Goal: Task Accomplishment & Management: Complete application form

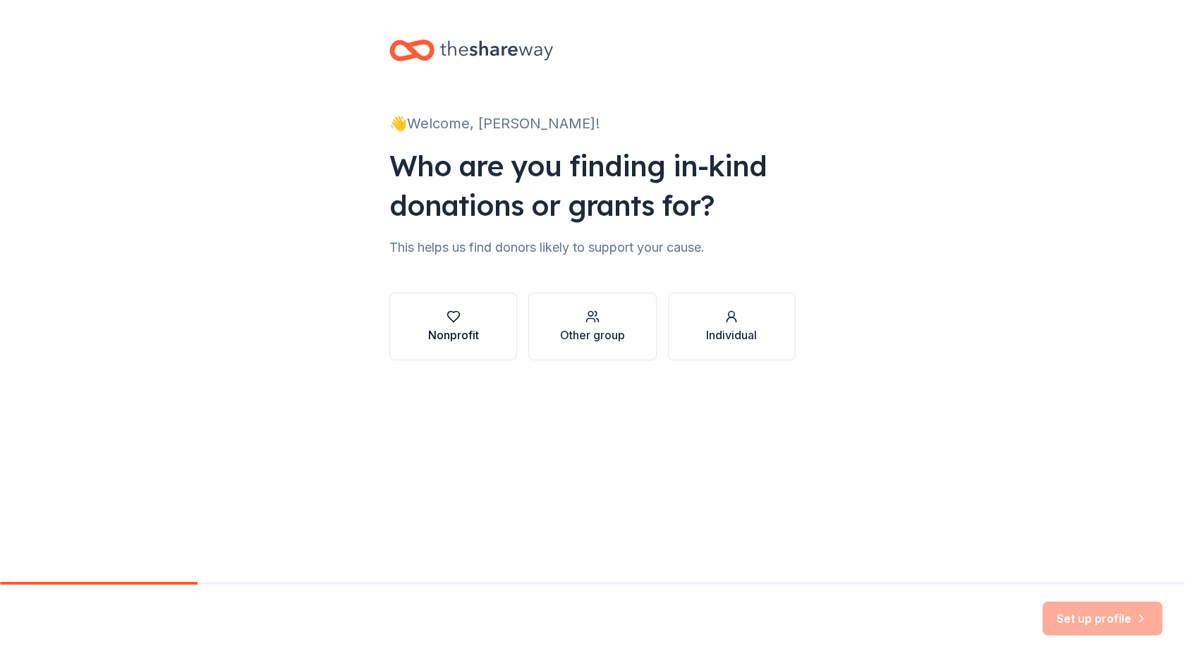
click at [467, 329] on div "Nonprofit" at bounding box center [453, 334] width 51 height 17
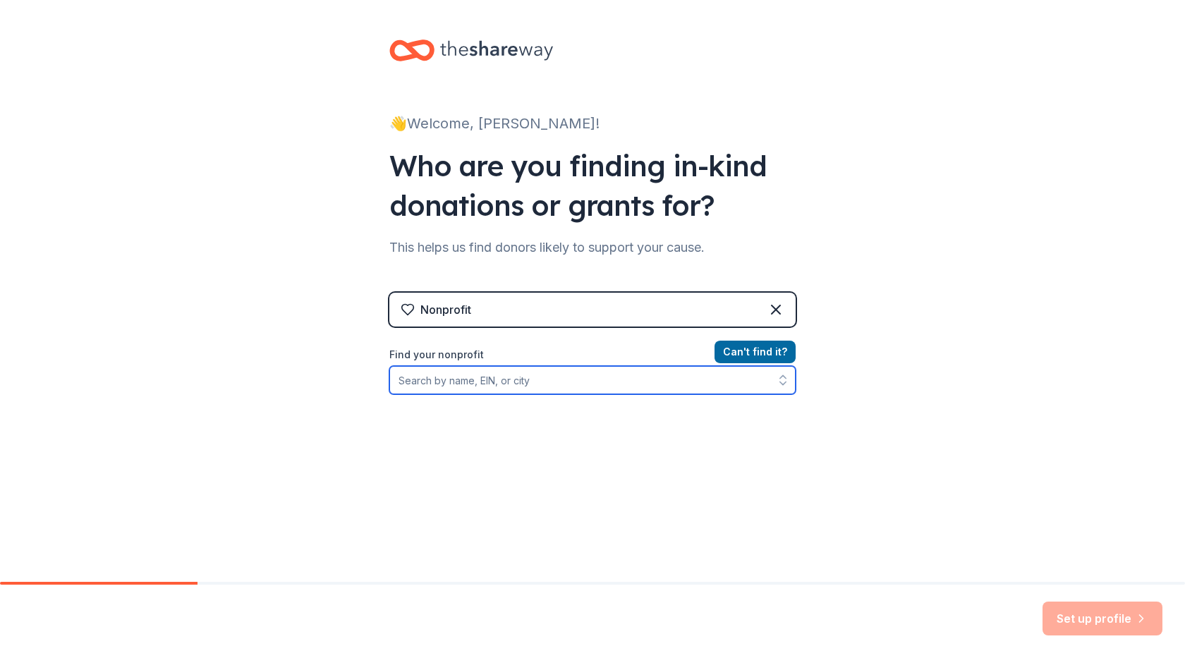
click at [474, 373] on input "Find your nonprofit" at bounding box center [592, 380] width 406 height 28
click at [441, 387] on input "WZND Fuzed Radio" at bounding box center [592, 380] width 406 height 28
click at [446, 379] on input "WZND Fused Radio" at bounding box center [592, 380] width 406 height 28
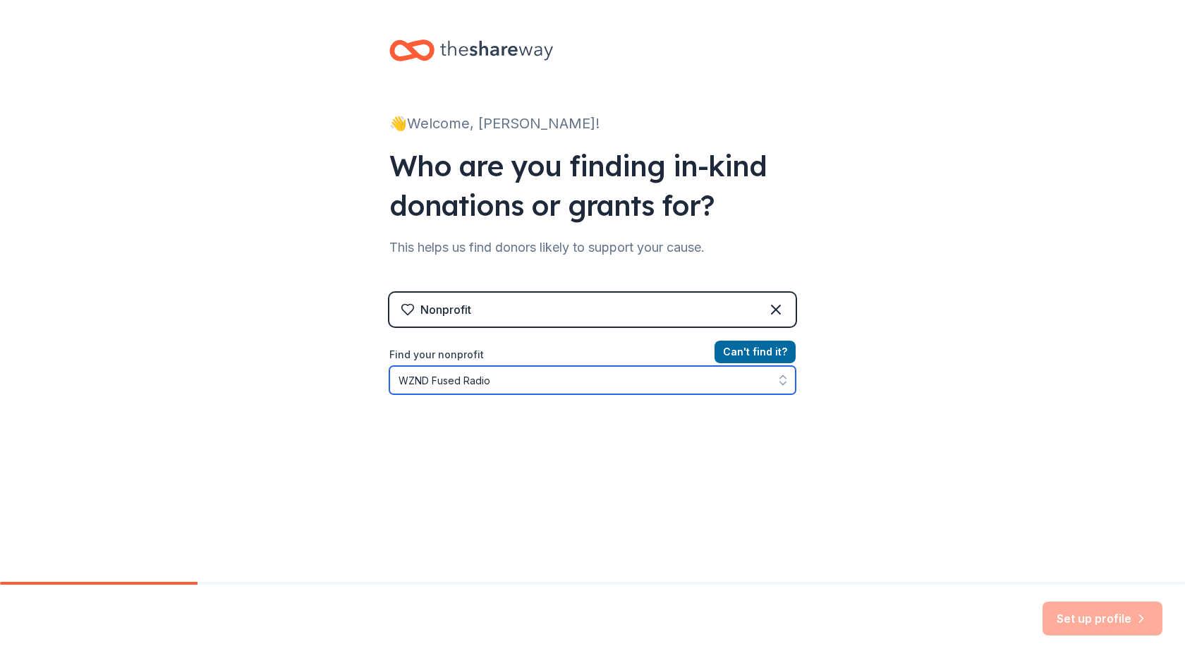
click at [446, 379] on input "WZND Fused Radio" at bounding box center [592, 380] width 406 height 28
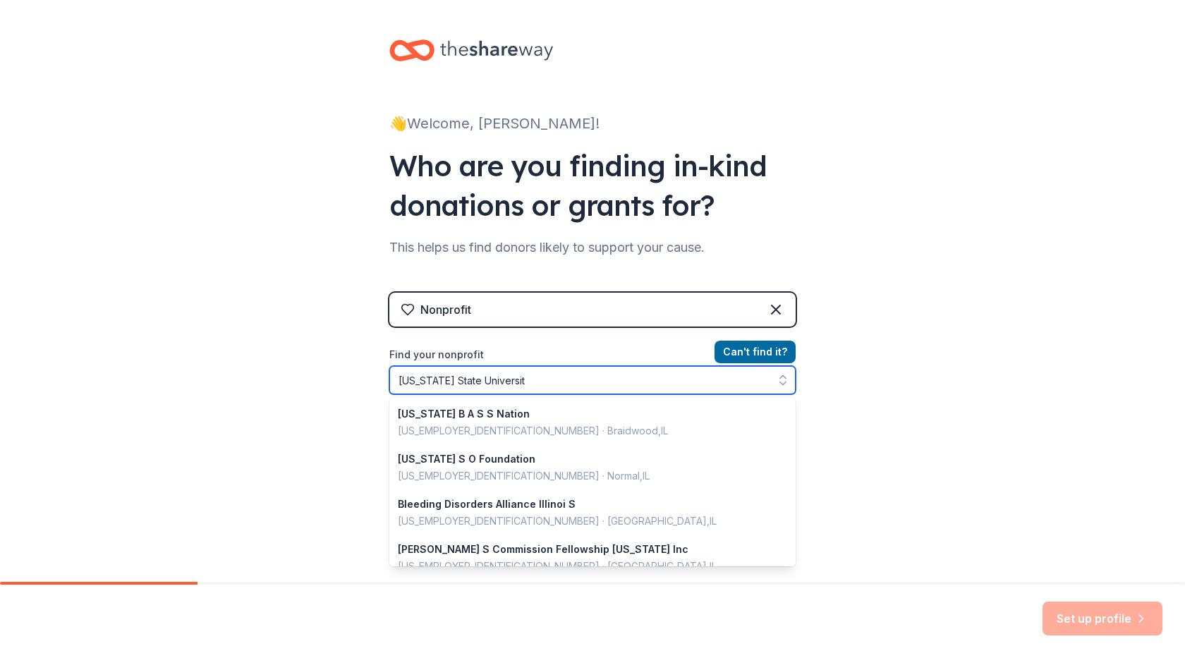
type input "[US_STATE][GEOGRAPHIC_DATA]"
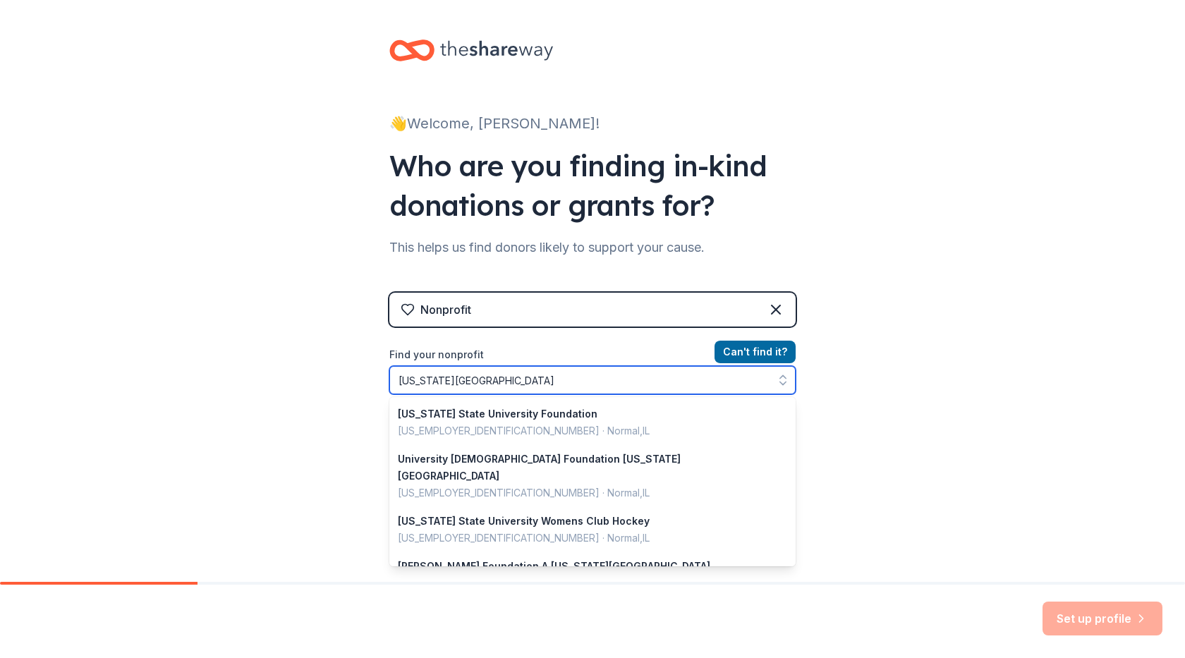
click at [455, 379] on input "[US_STATE][GEOGRAPHIC_DATA]" at bounding box center [592, 380] width 406 height 28
click at [455, 380] on input "[US_STATE][GEOGRAPHIC_DATA]" at bounding box center [592, 380] width 406 height 28
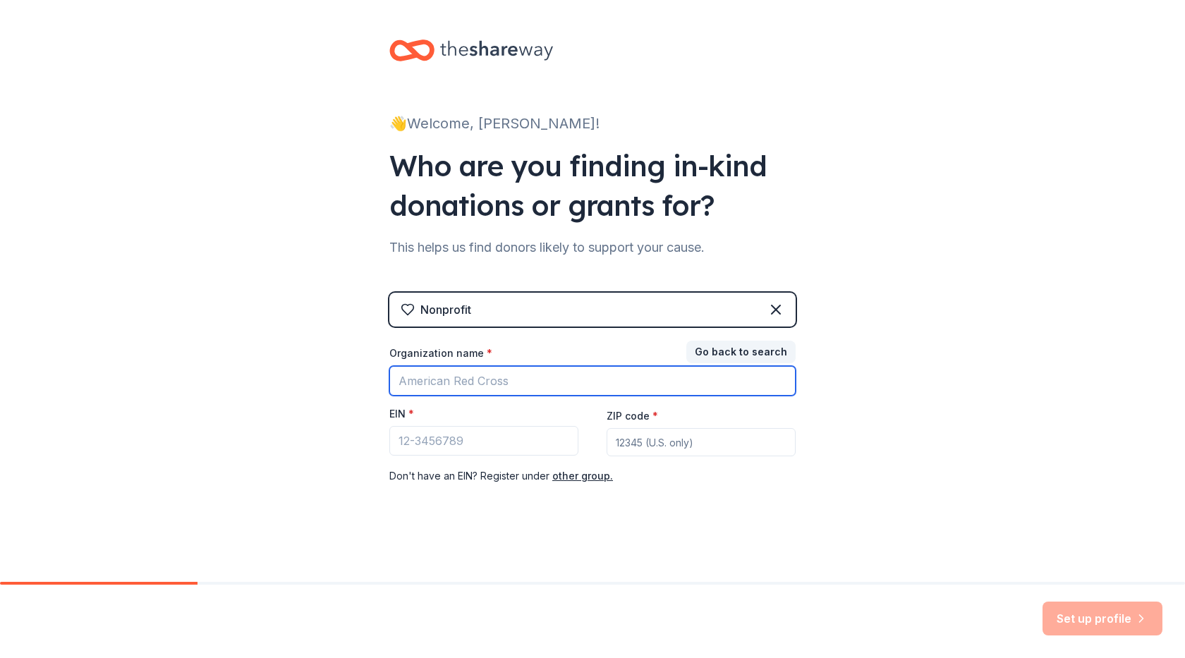
click at [465, 381] on input "Organization name *" at bounding box center [592, 381] width 406 height 30
type input "WZND Fuzed Radio"
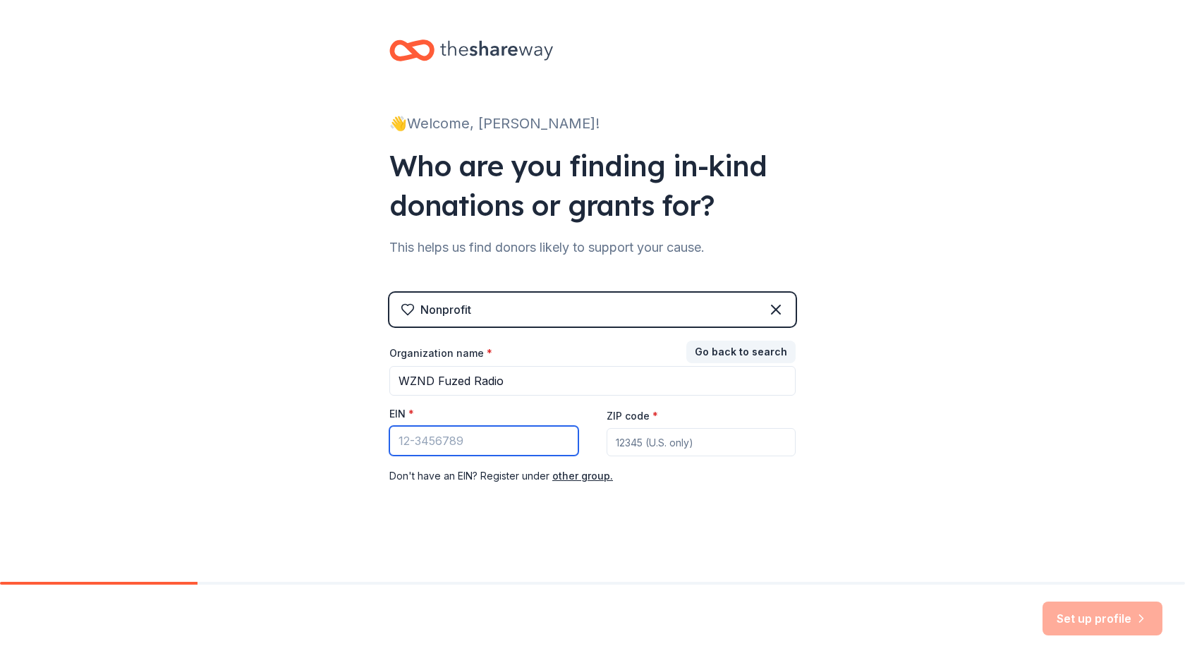
click at [454, 436] on input "EIN *" at bounding box center [483, 441] width 189 height 30
click at [422, 443] on input "EIN *" at bounding box center [483, 441] width 189 height 30
paste input "99-913399"
type input "99-913399"
click at [669, 449] on input "ZIP code *" at bounding box center [700, 442] width 189 height 28
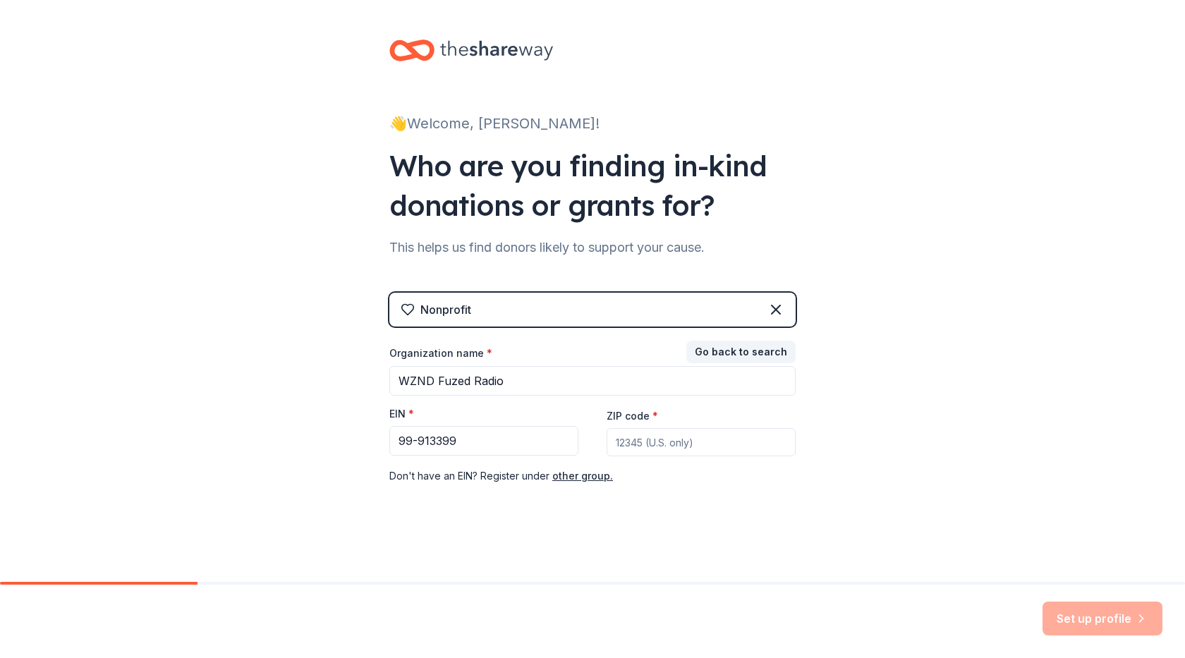
paste input
click at [707, 451] on input "ZIP code *" at bounding box center [700, 442] width 189 height 28
click at [697, 442] on input "ZIP code *" at bounding box center [700, 442] width 189 height 28
paste input
type input "61790"
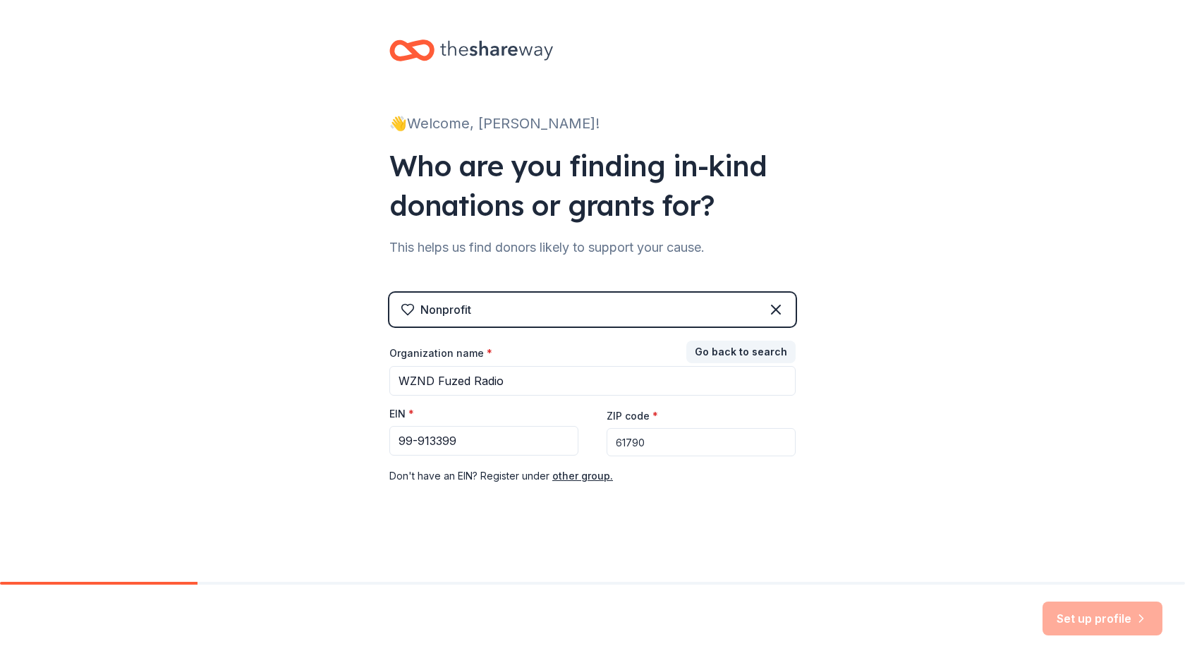
click at [926, 432] on div "👋 Welcome, [PERSON_NAME]! Who are you finding in-kind donations or grants for? …" at bounding box center [592, 290] width 1185 height 580
click at [1098, 624] on div "Set up profile" at bounding box center [1102, 618] width 120 height 34
click at [505, 307] on div "Nonprofit" at bounding box center [592, 310] width 406 height 34
click at [783, 312] on icon at bounding box center [775, 309] width 17 height 17
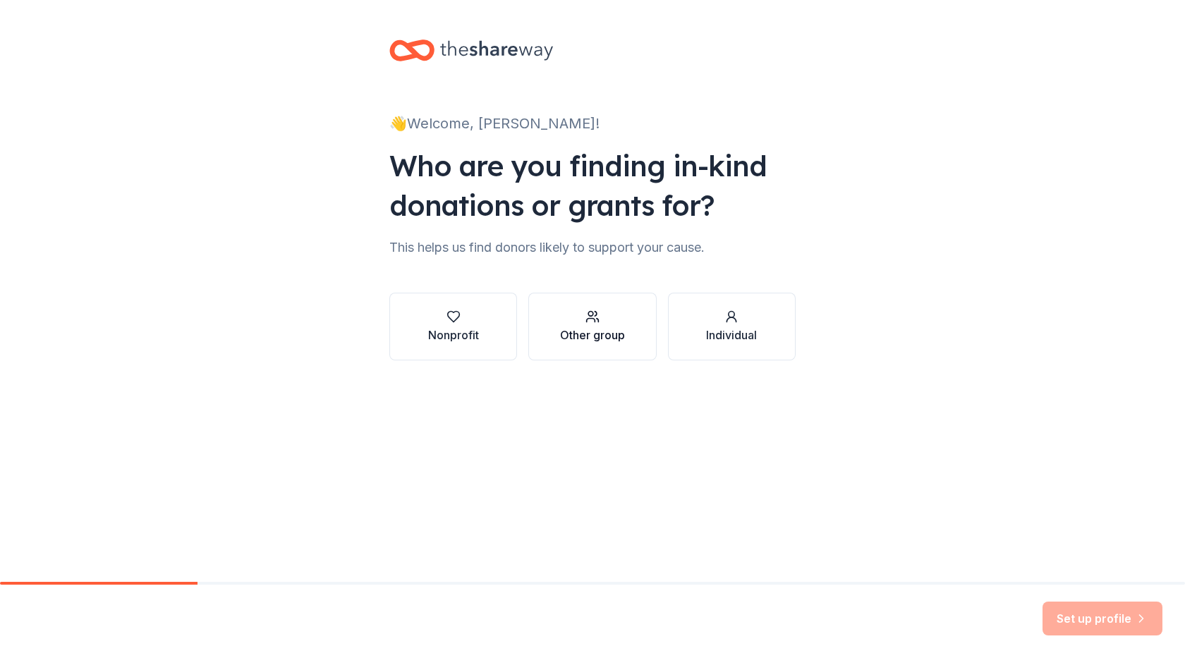
click at [589, 326] on div "Other group" at bounding box center [592, 327] width 65 height 34
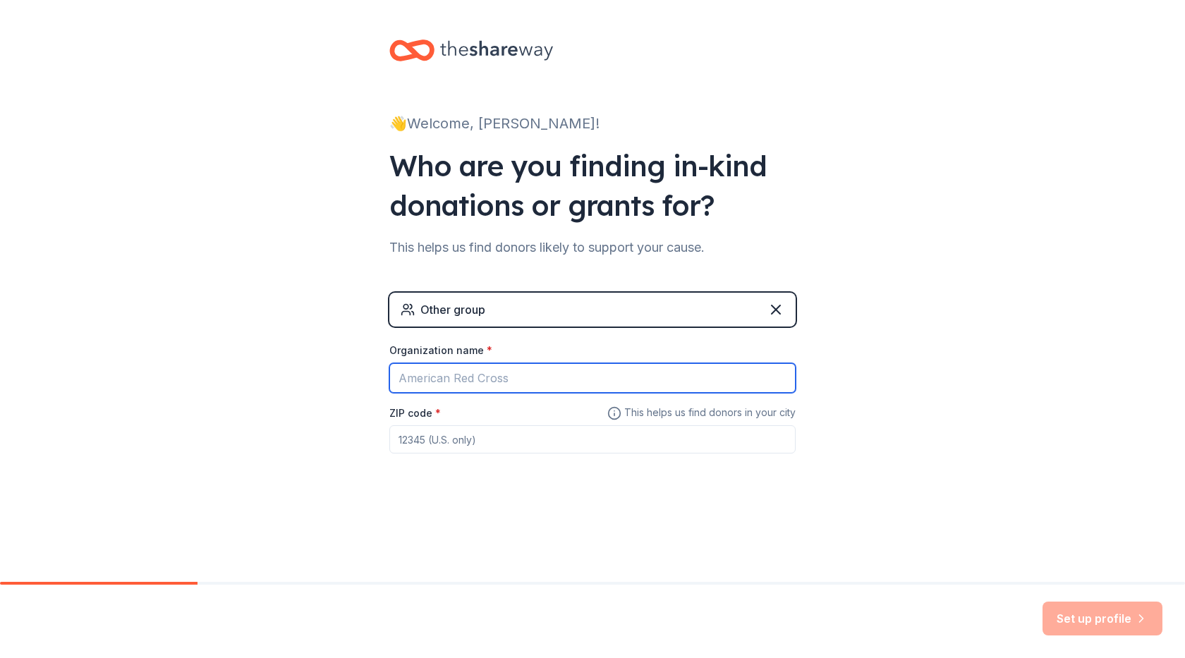
click at [426, 376] on input "Organization name *" at bounding box center [592, 378] width 406 height 30
type input "WZND Fuzed Radio"
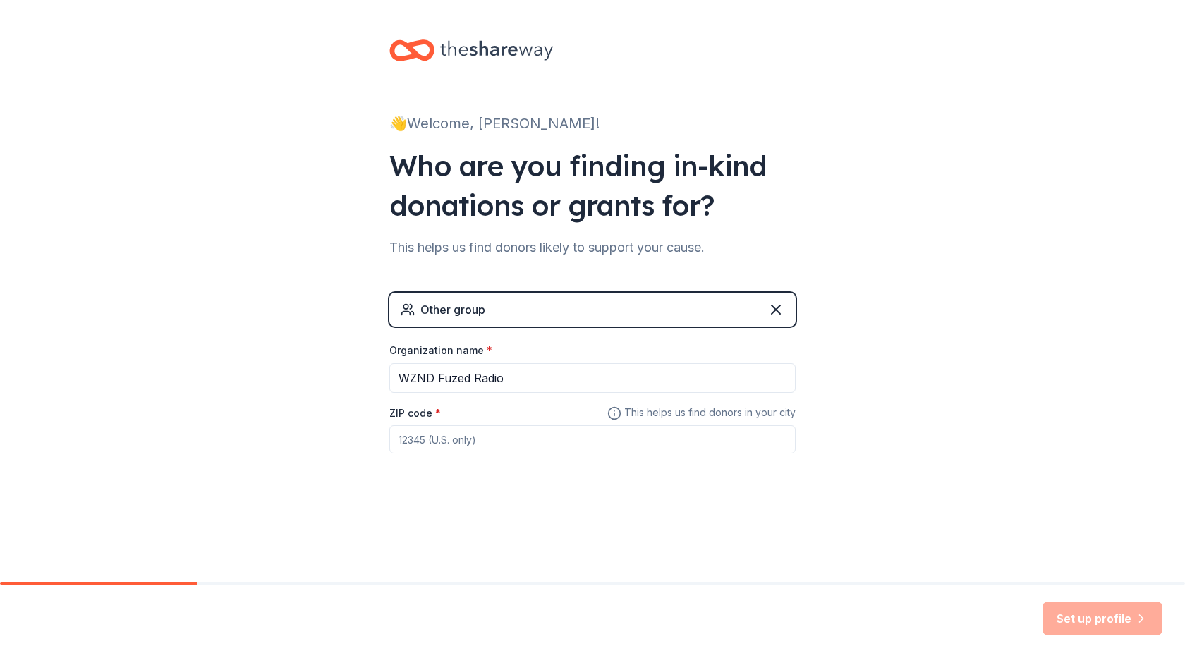
click at [459, 441] on input "ZIP code *" at bounding box center [592, 439] width 406 height 28
type input "61790"
click at [1071, 617] on button "Set up profile" at bounding box center [1102, 618] width 120 height 34
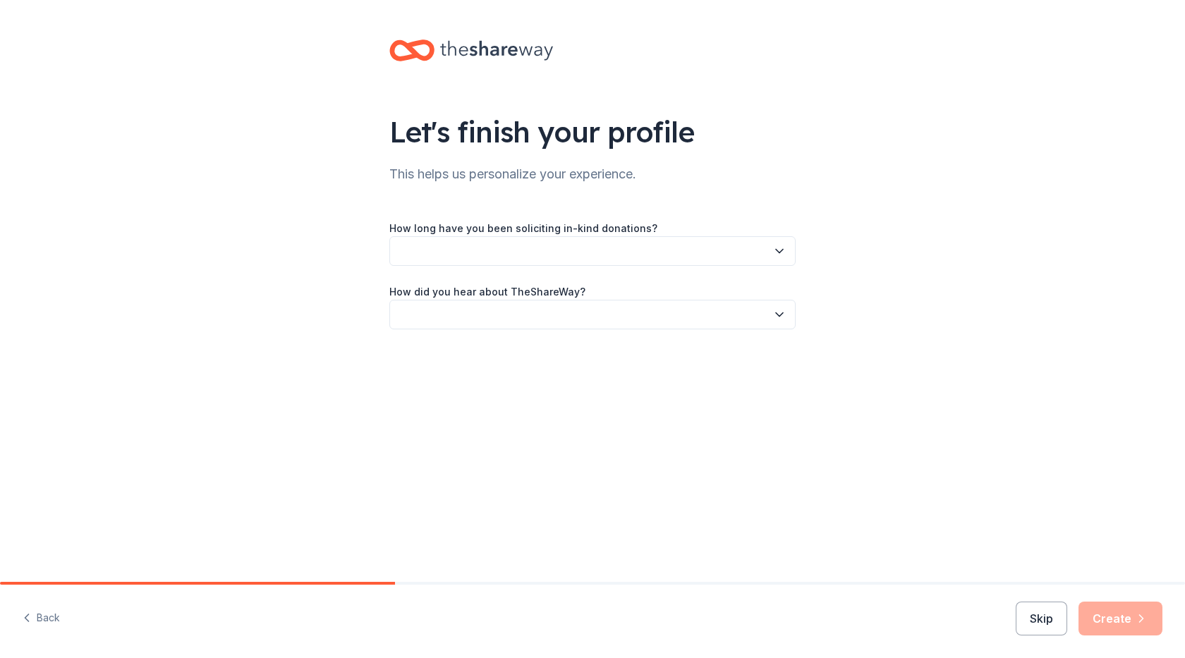
click at [643, 261] on button "button" at bounding box center [592, 251] width 406 height 30
click at [615, 376] on div "More than 5 years" at bounding box center [592, 374] width 399 height 28
click at [591, 326] on button "button" at bounding box center [592, 315] width 406 height 30
click at [540, 377] on div "Online search" at bounding box center [592, 381] width 399 height 28
click at [1111, 622] on button "Create" at bounding box center [1120, 618] width 84 height 34
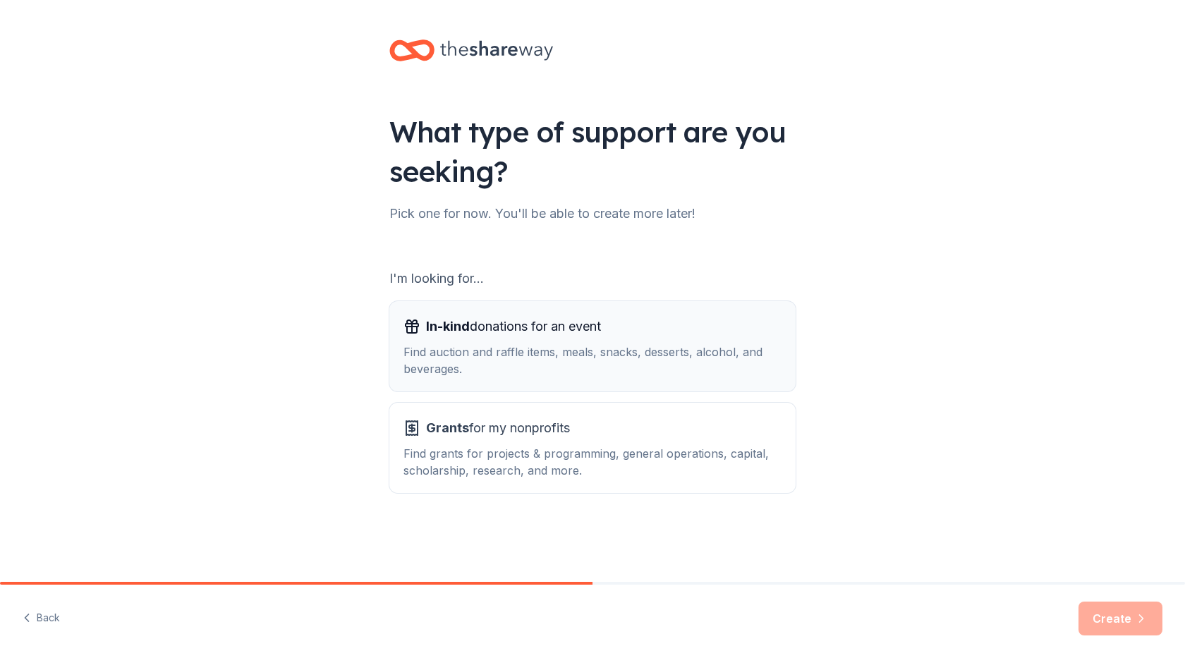
click at [576, 352] on div "Find auction and raffle items, meals, snacks, desserts, alcohol, and beverages." at bounding box center [592, 360] width 378 height 34
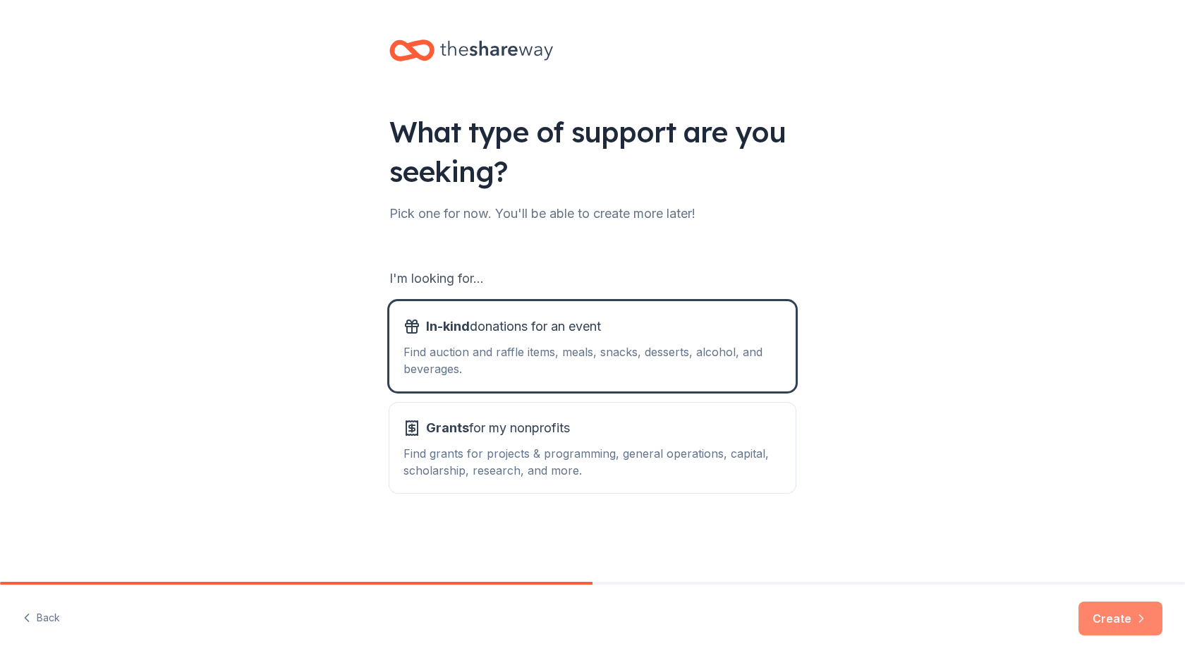
click at [1134, 623] on icon "button" at bounding box center [1141, 618] width 14 height 14
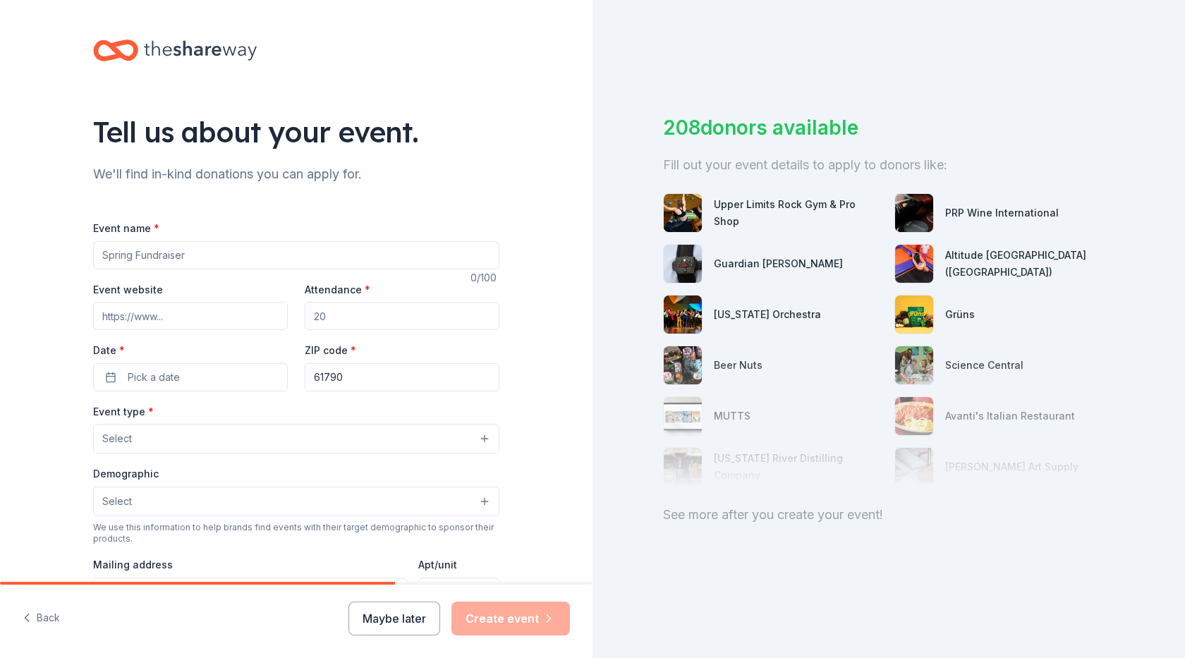
click at [246, 252] on input "Event name *" at bounding box center [296, 255] width 406 height 28
paste input "Turkey Bowl"
type input "Turkey Bowl"
click at [194, 321] on input "Event website" at bounding box center [190, 316] width 195 height 28
click at [396, 326] on input "Attendance *" at bounding box center [402, 316] width 195 height 28
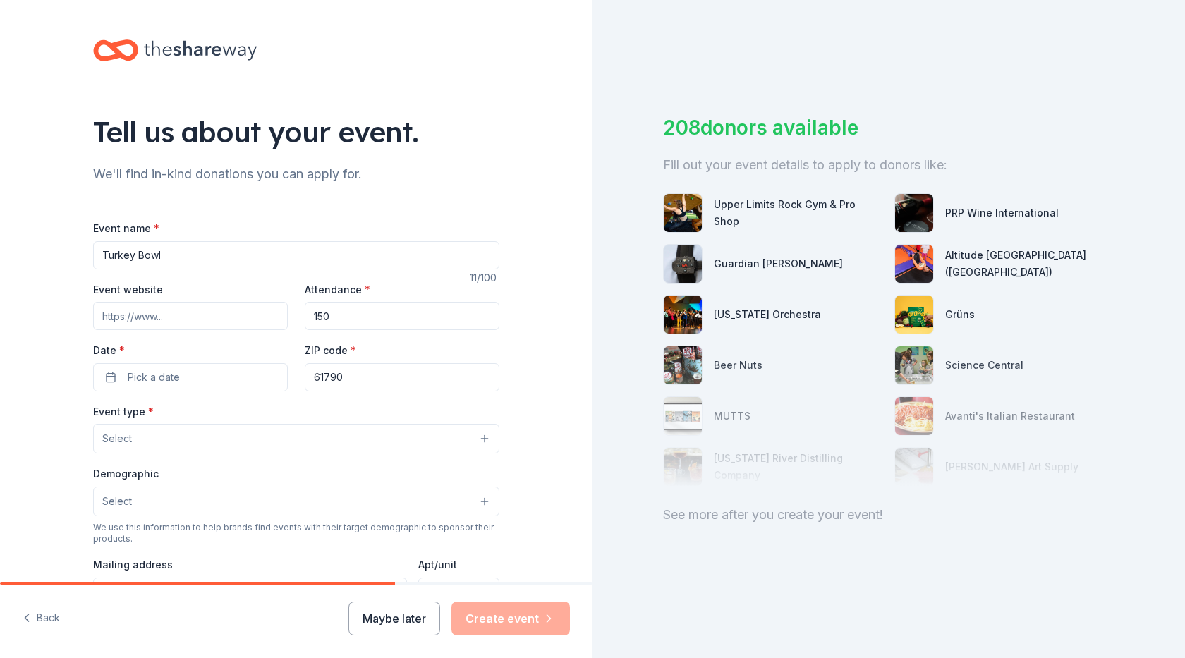
type input "150"
click at [365, 337] on div "Event website Attendance * 150 Date * Pick a date ZIP code * 61790" at bounding box center [296, 336] width 406 height 111
click at [231, 372] on button "Pick a date" at bounding box center [190, 377] width 195 height 28
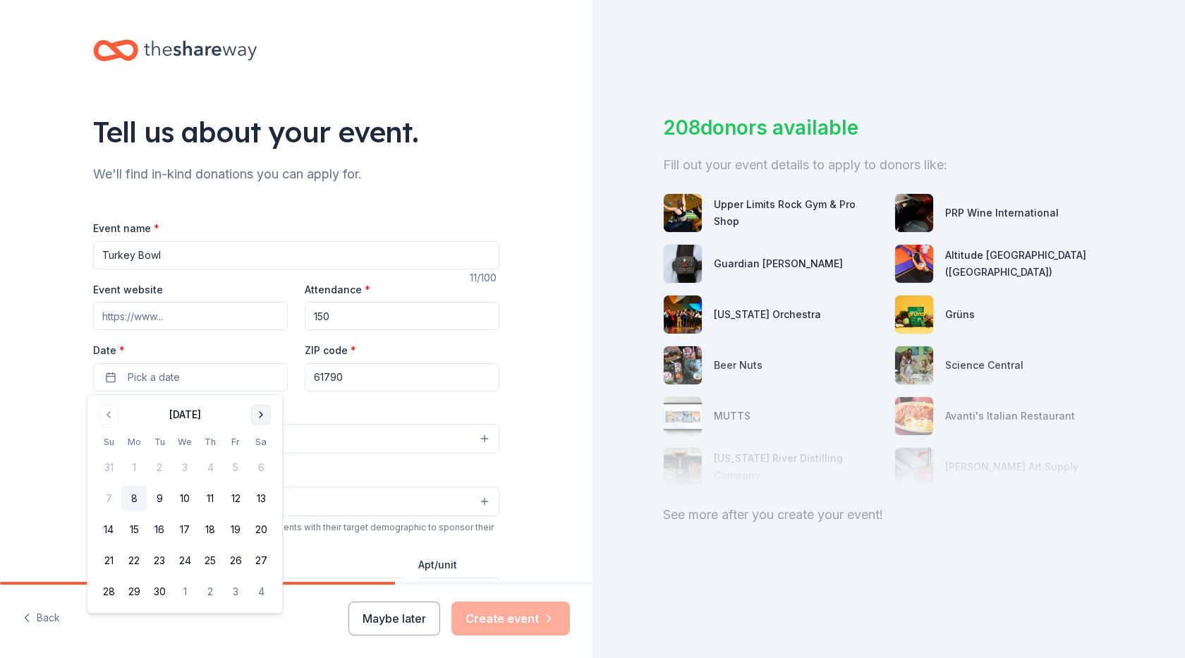
click at [257, 410] on button "Go to next month" at bounding box center [261, 415] width 20 height 20
click at [255, 413] on button "Go to next month" at bounding box center [261, 415] width 20 height 20
click at [109, 493] on button "2" at bounding box center [108, 498] width 25 height 25
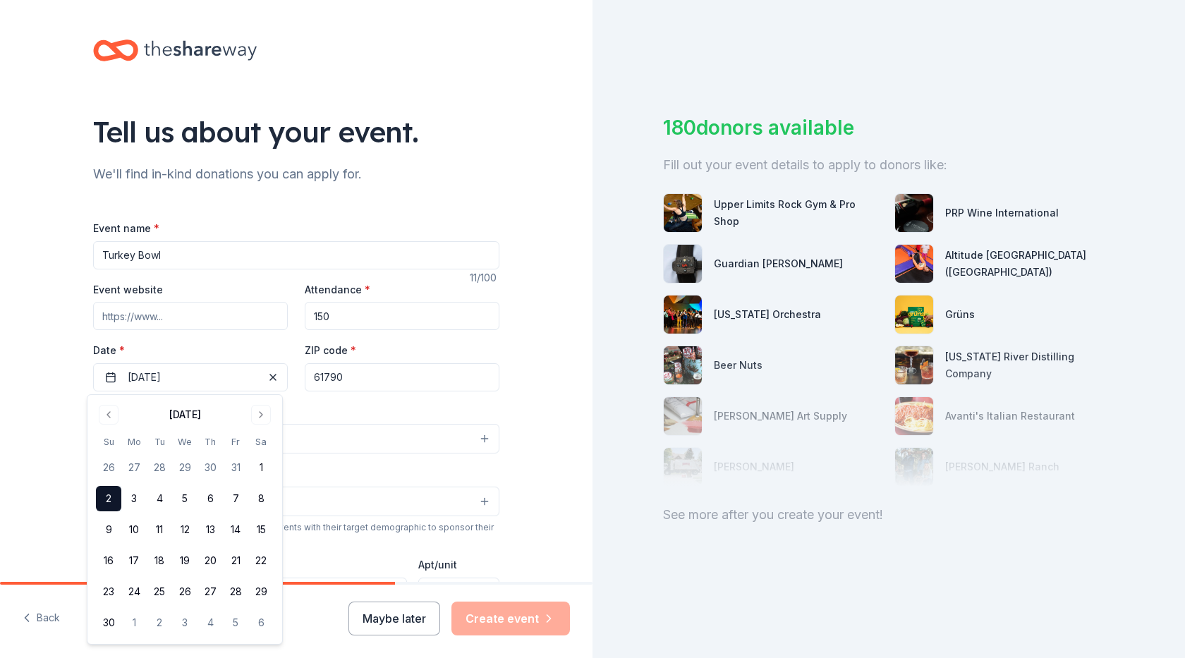
click at [305, 417] on div "Event type * Select" at bounding box center [296, 428] width 406 height 51
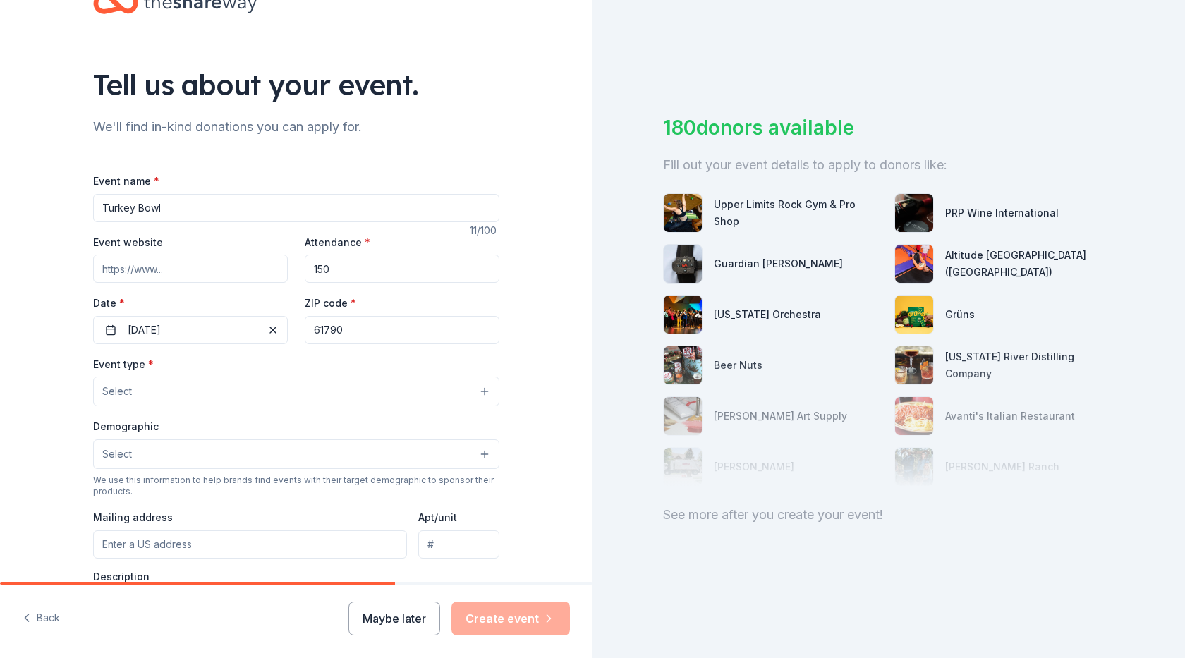
scroll to position [141, 0]
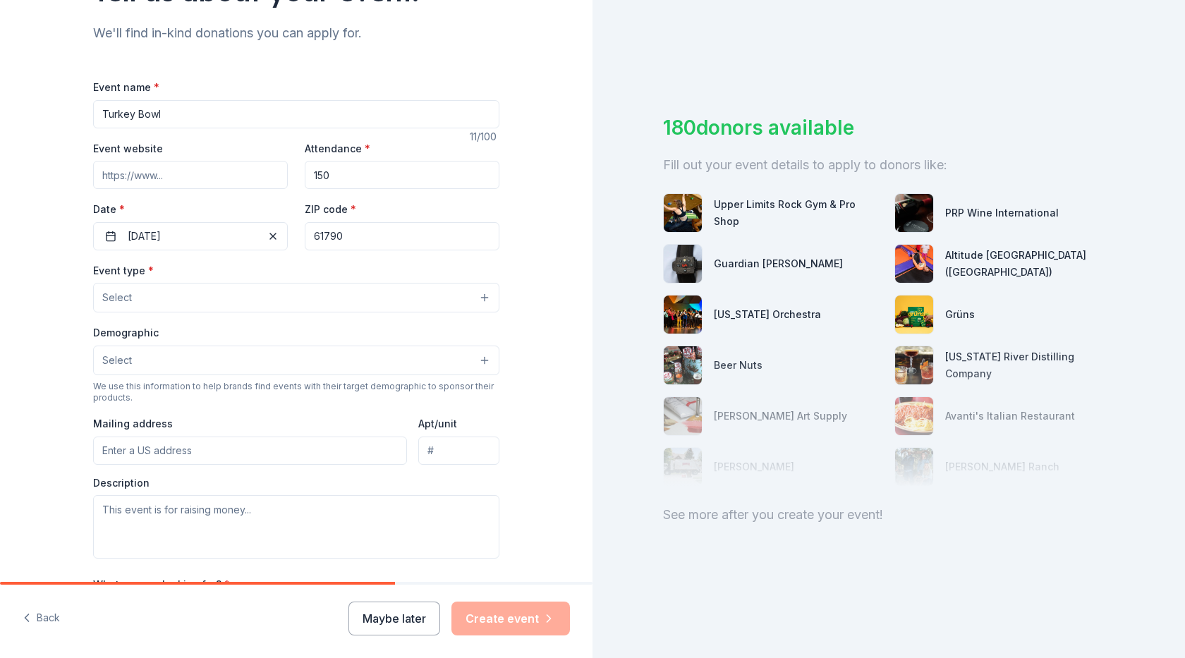
click at [147, 305] on button "Select" at bounding box center [296, 298] width 406 height 30
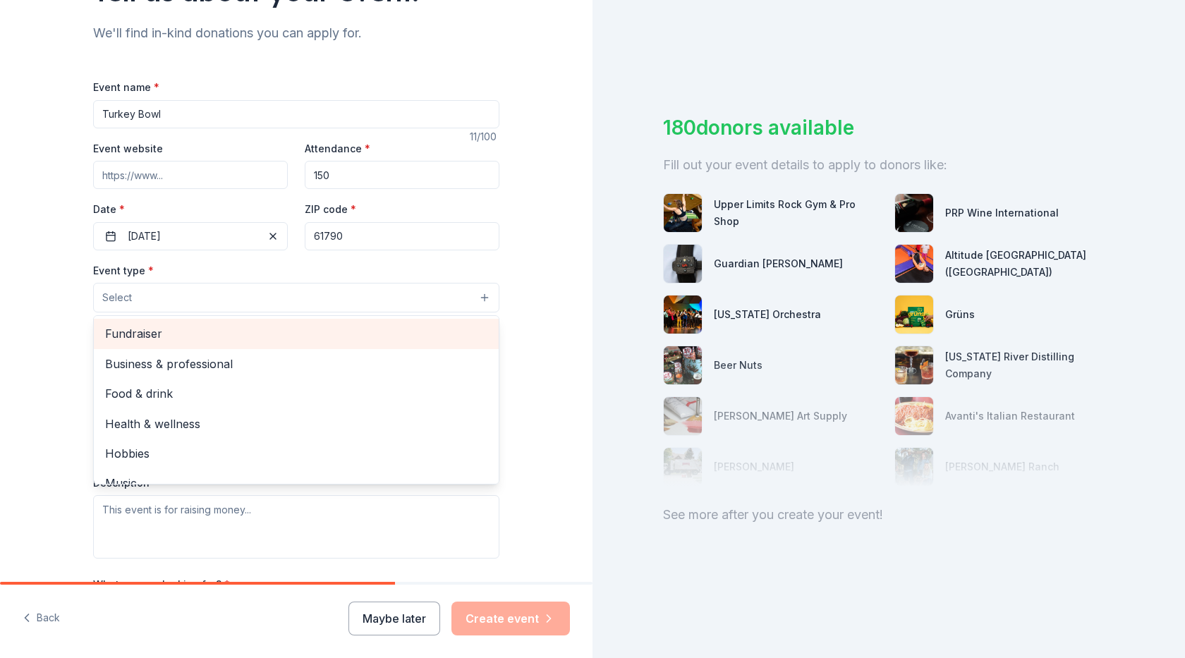
click at [154, 333] on span "Fundraiser" at bounding box center [296, 333] width 382 height 18
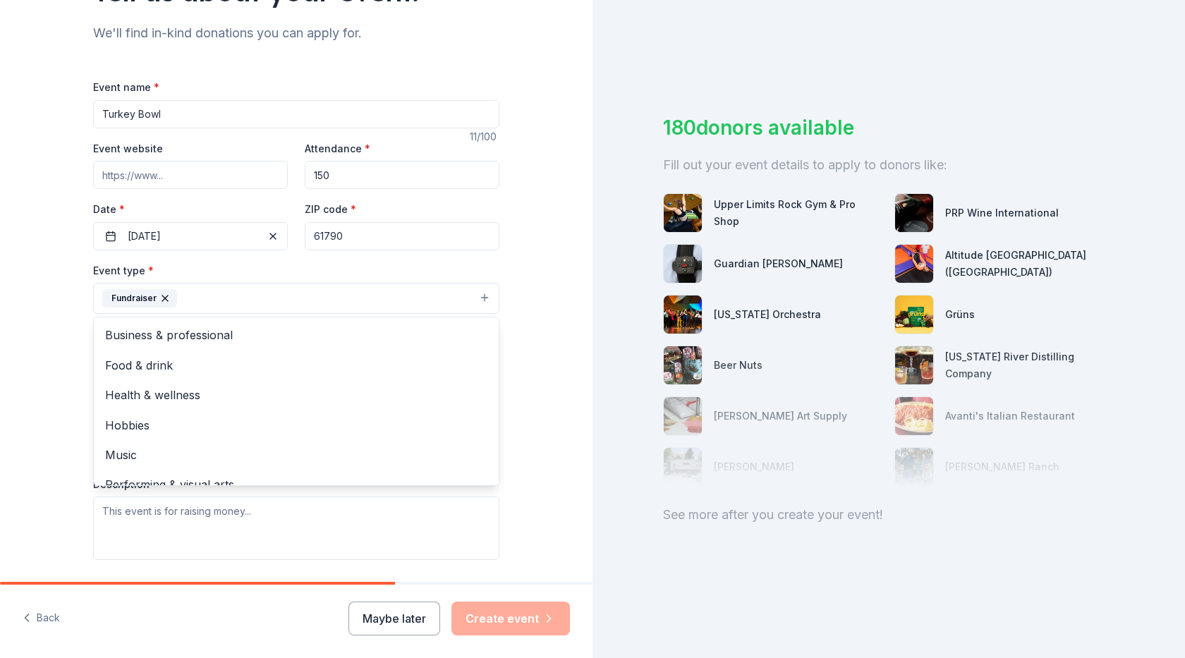
click at [25, 374] on div "Tell us about your event. We'll find in-kind donations you can apply for. Event…" at bounding box center [296, 329] width 592 height 940
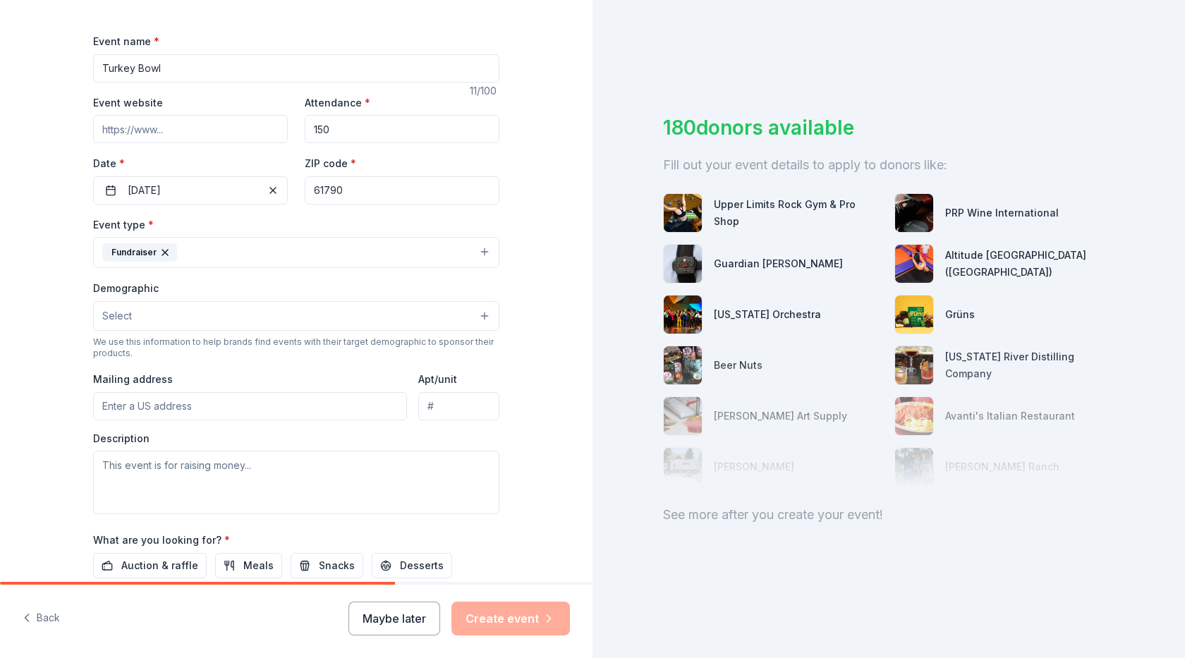
scroll to position [212, 0]
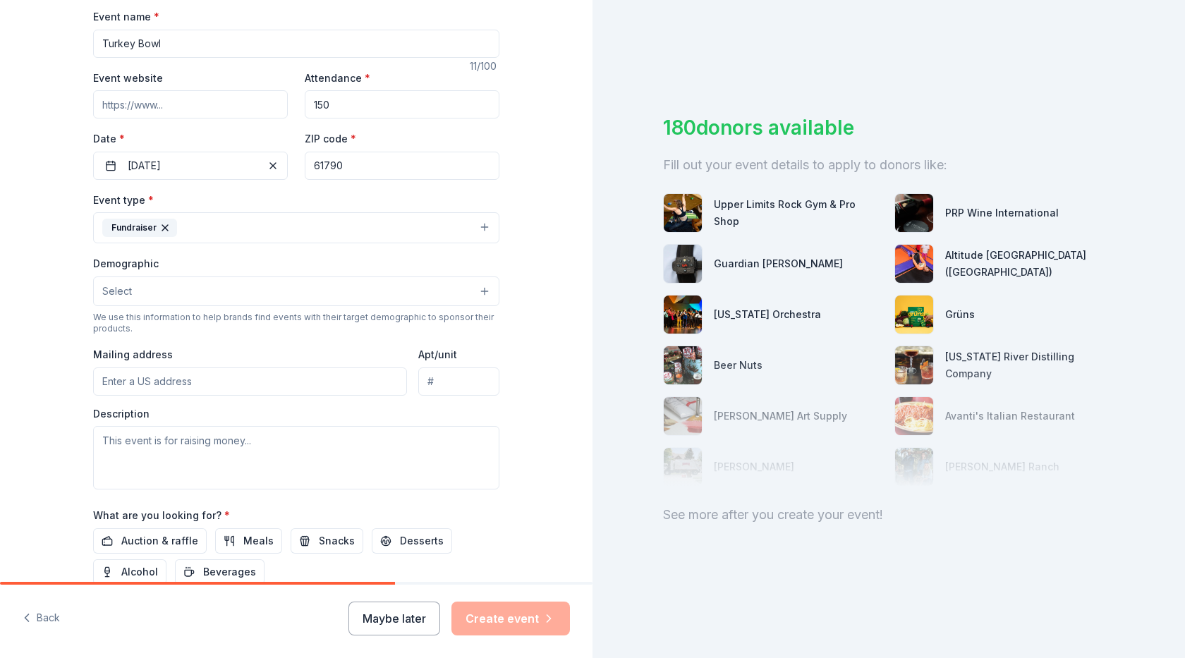
click at [163, 228] on icon "button" at bounding box center [164, 227] width 11 height 11
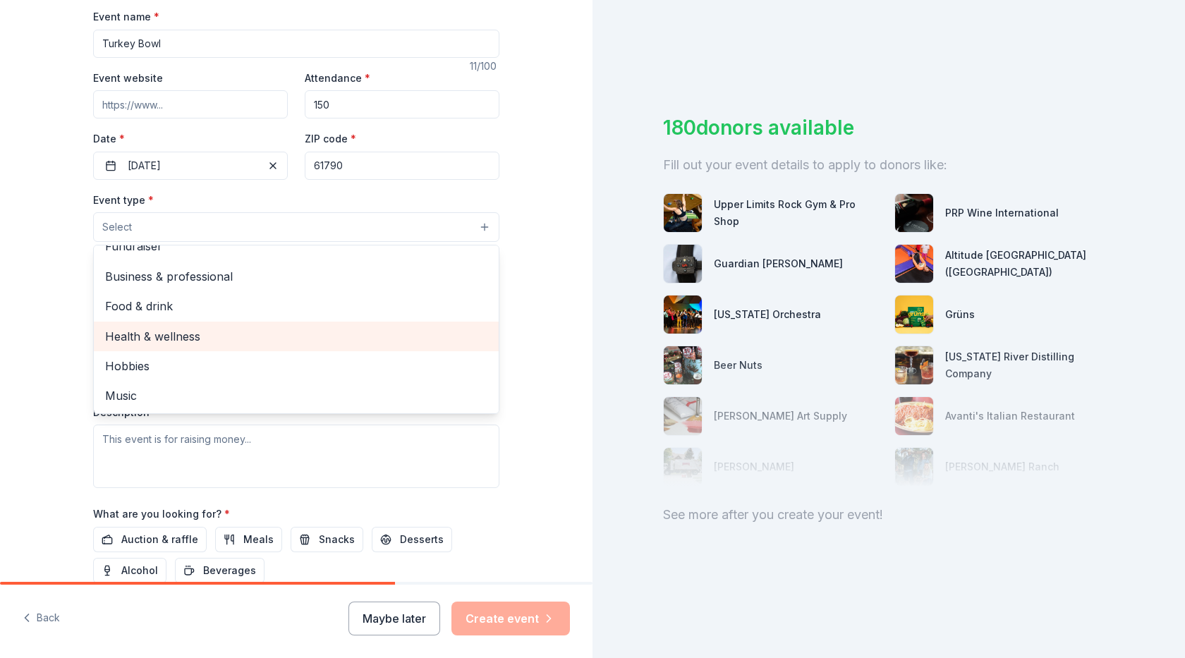
scroll to position [0, 0]
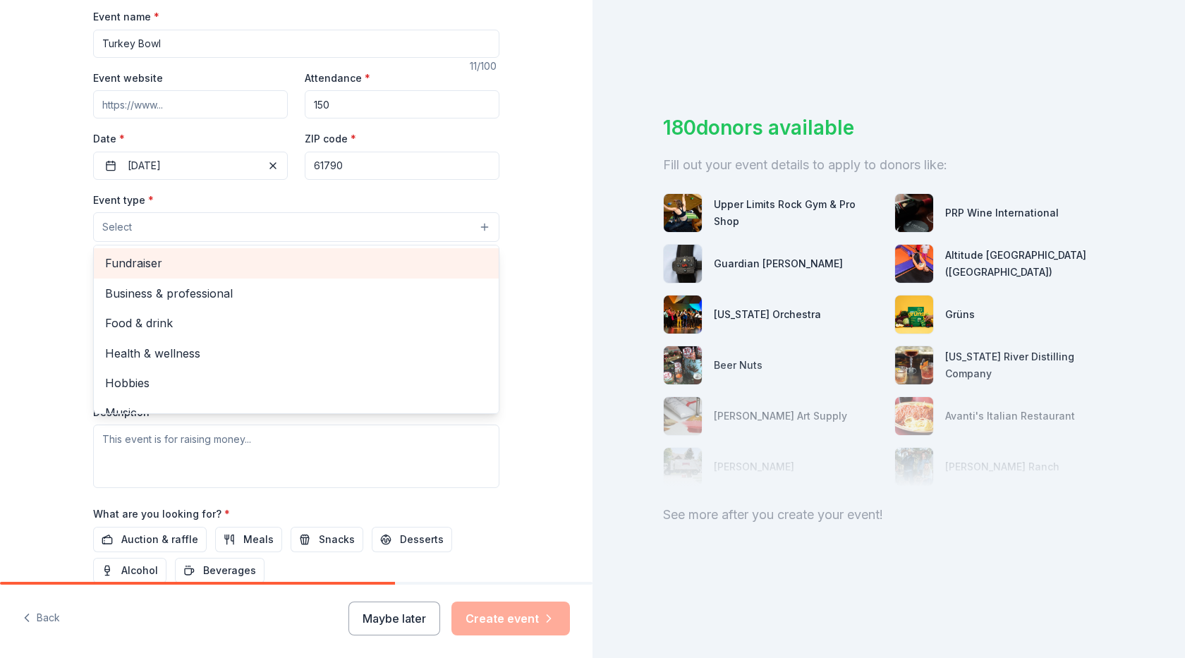
click at [158, 264] on span "Fundraiser" at bounding box center [296, 263] width 382 height 18
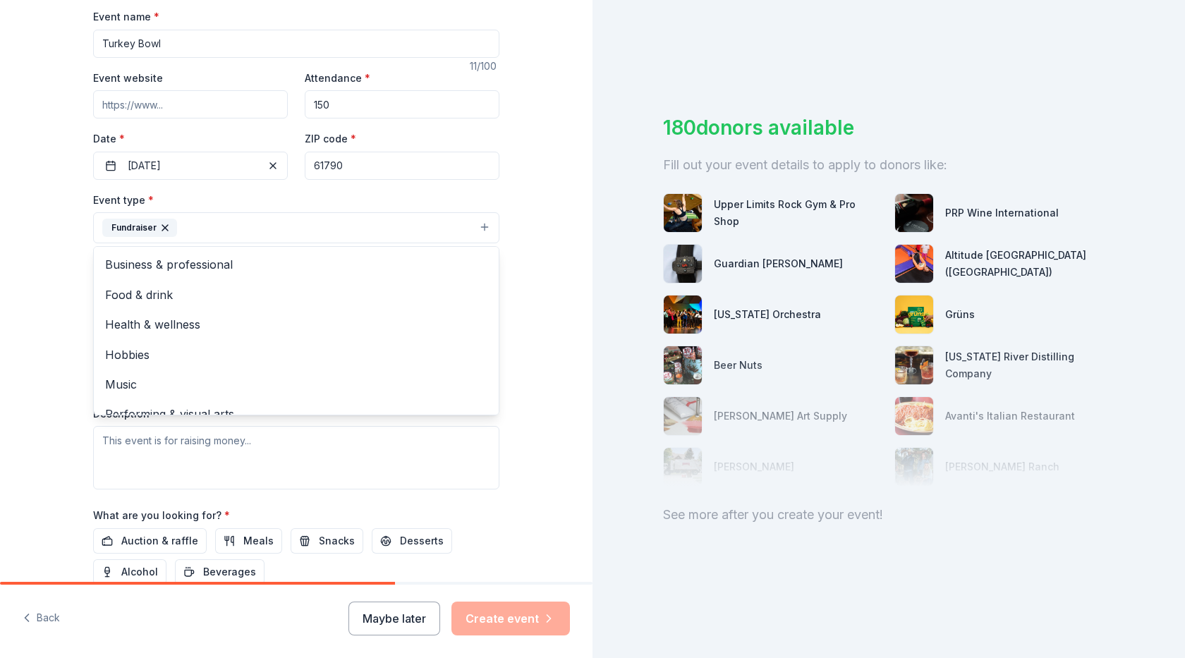
click at [59, 274] on div "Tell us about your event. We'll find in-kind donations you can apply for. Event…" at bounding box center [296, 258] width 592 height 940
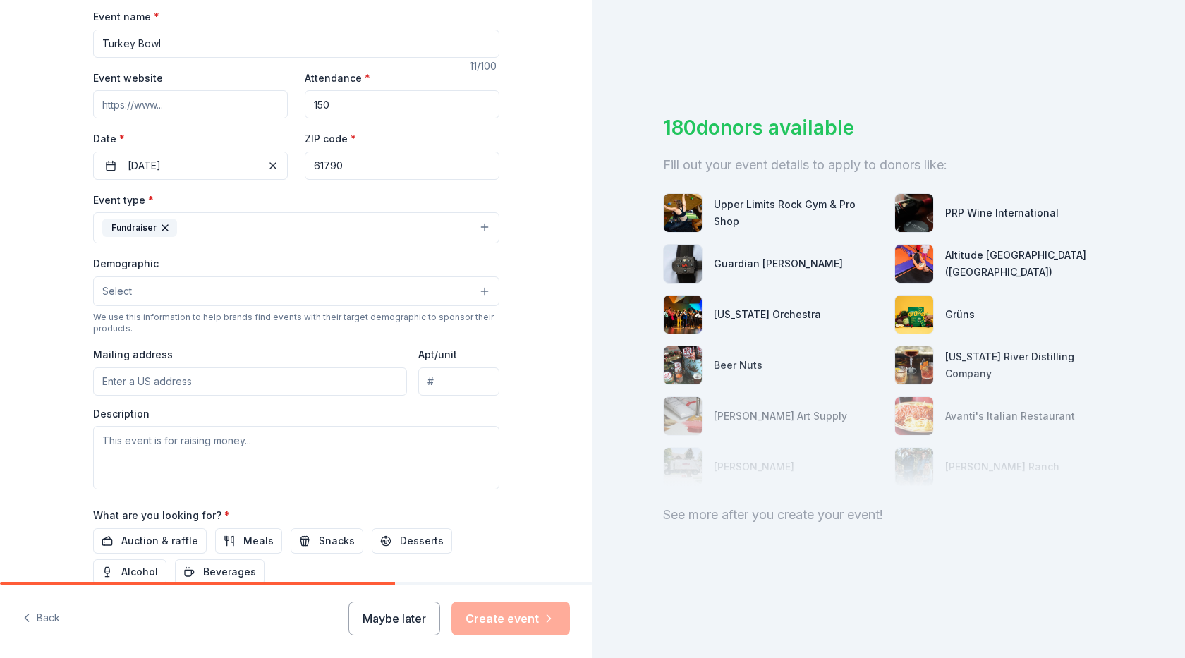
click at [133, 288] on button "Select" at bounding box center [296, 291] width 406 height 30
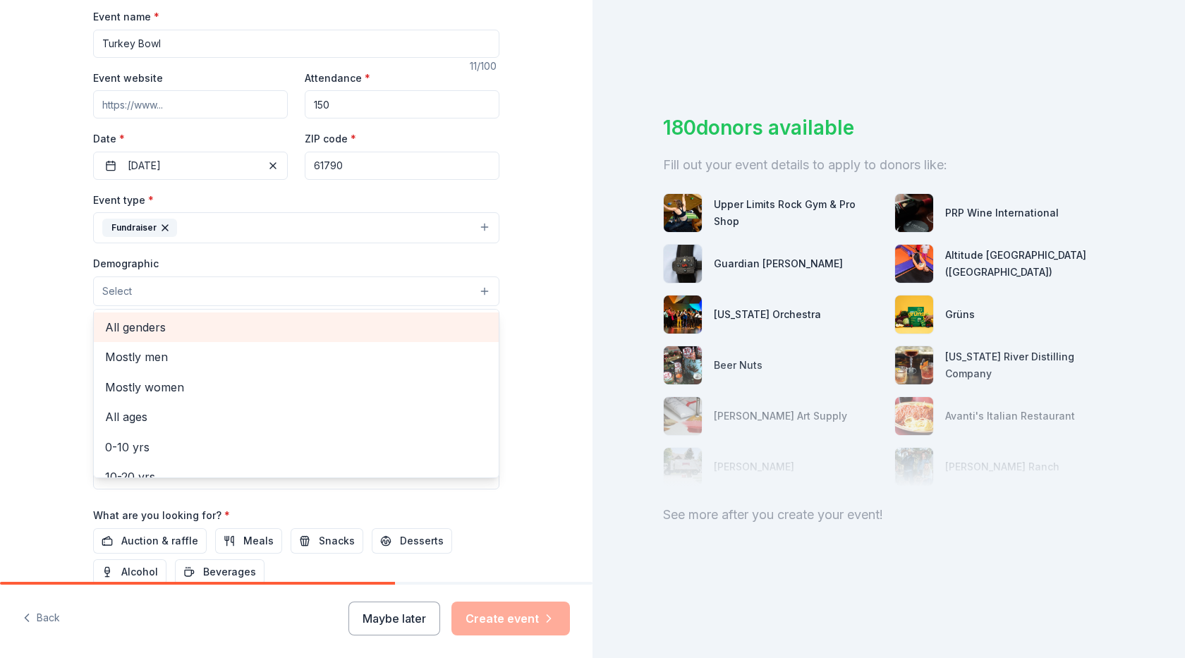
click at [149, 325] on span "All genders" at bounding box center [296, 327] width 382 height 18
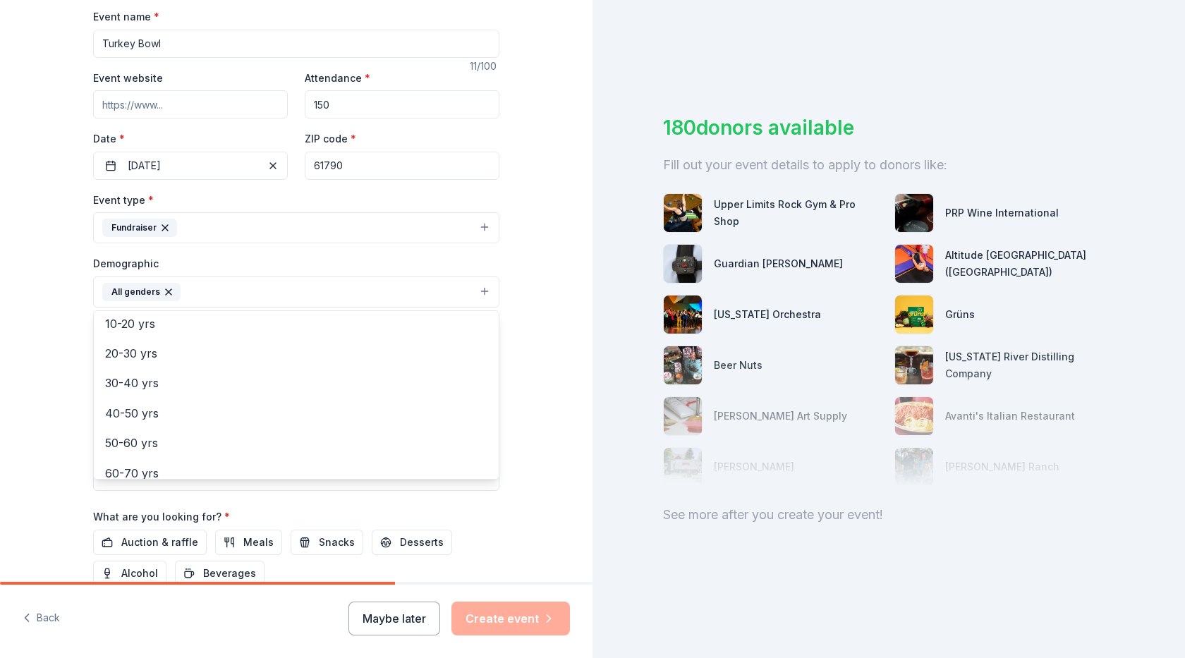
scroll to position [141, 0]
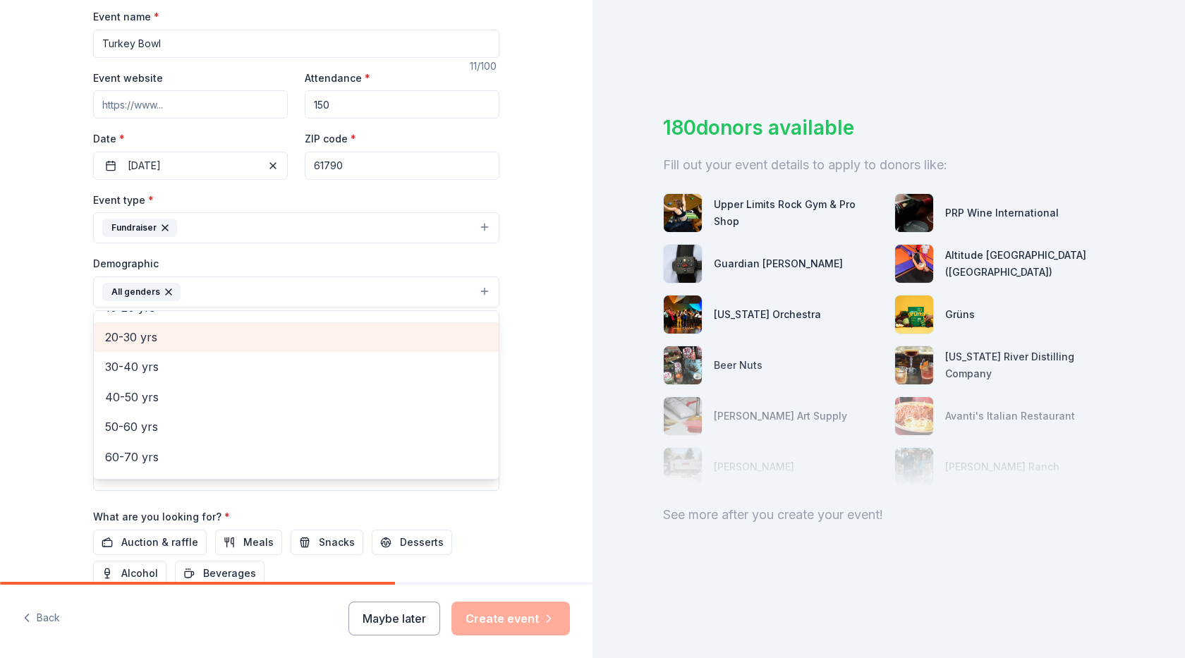
click at [129, 342] on span "20-30 yrs" at bounding box center [296, 337] width 382 height 18
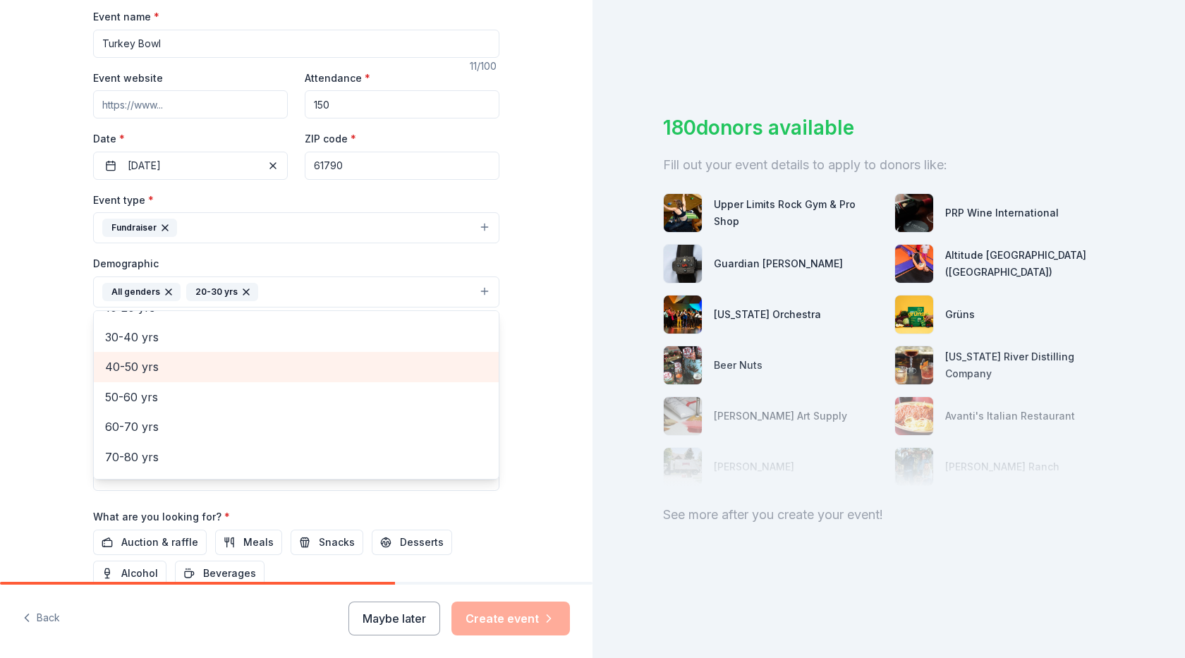
click at [169, 371] on span "40-50 yrs" at bounding box center [296, 366] width 382 height 18
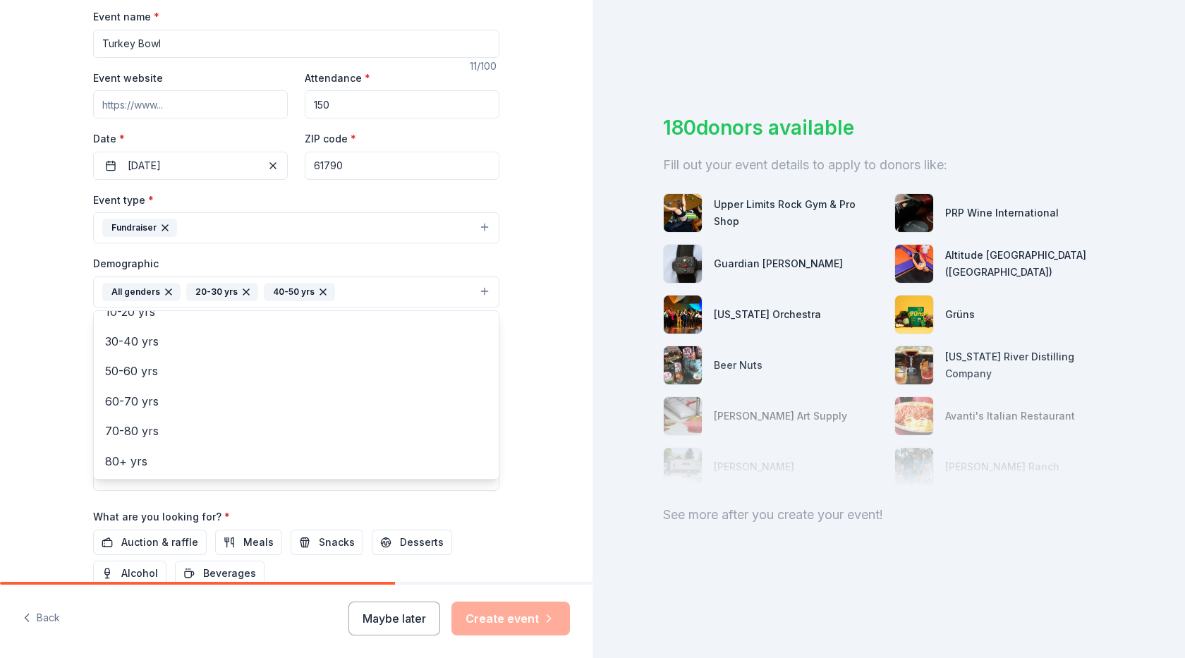
click at [0, 422] on div "Tell us about your event. We'll find in-kind donations you can apply for. Event…" at bounding box center [296, 258] width 592 height 941
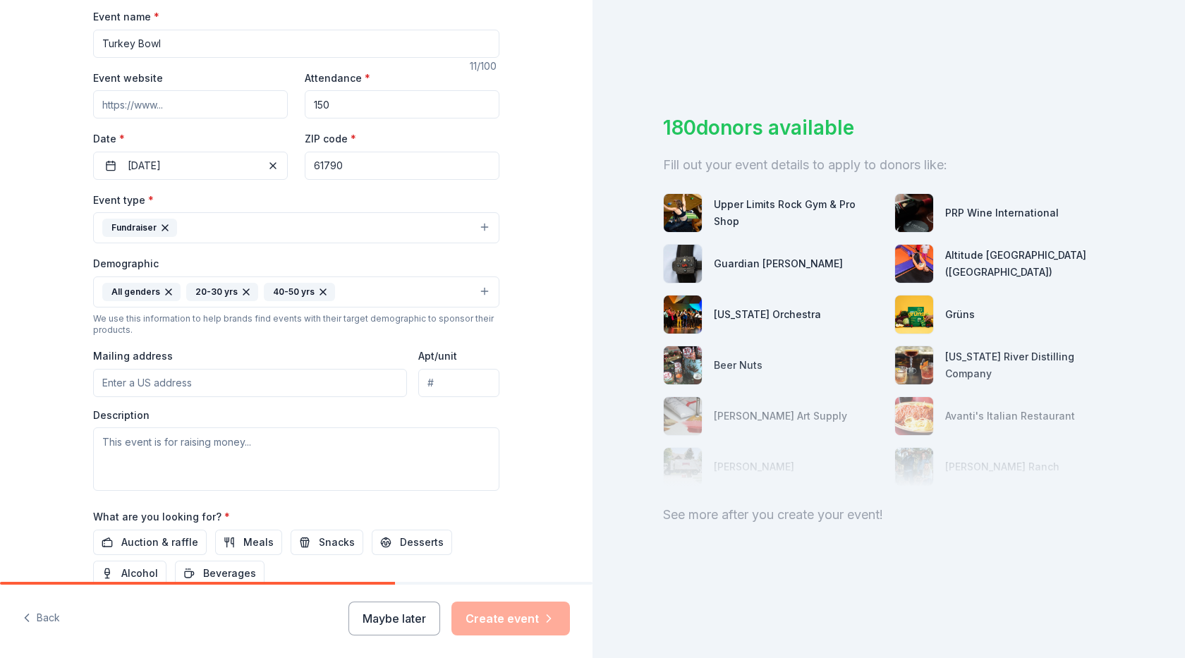
click at [140, 386] on input "Mailing address" at bounding box center [250, 383] width 314 height 28
type input "WZND Radio/ 007 [GEOGRAPHIC_DATA]"
type input "61790"
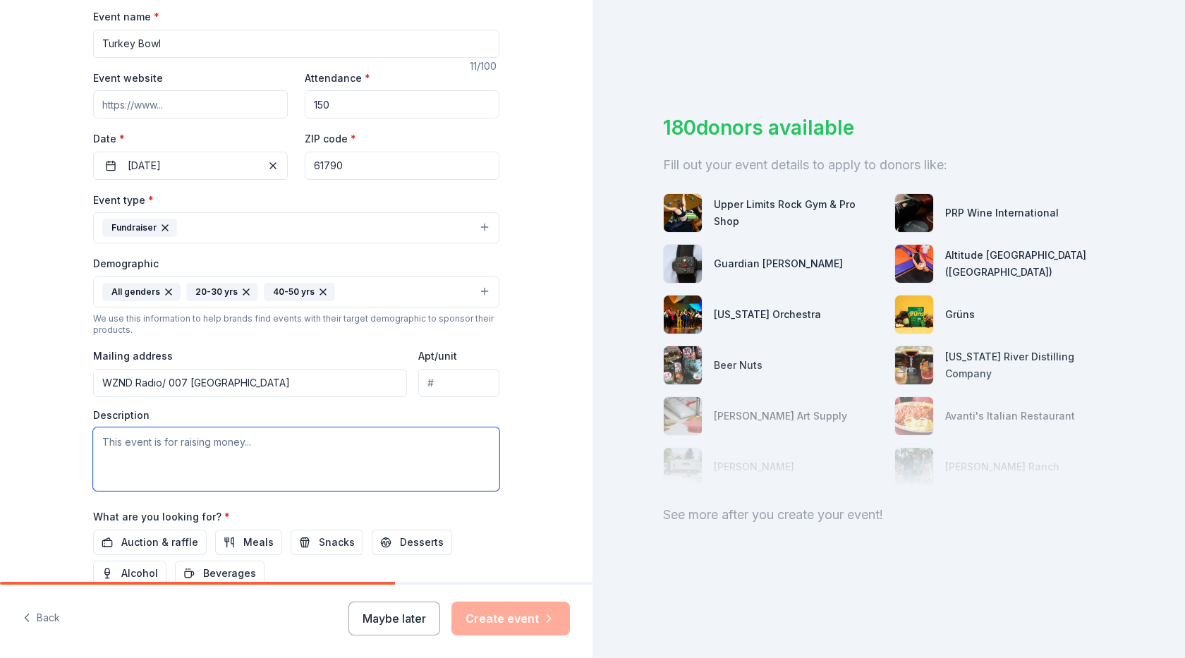
click at [309, 444] on textarea at bounding box center [296, 458] width 406 height 63
paste textarea "We are hosting the 39th annual Turkey Bowl to raise money for the [US_STATE] St…"
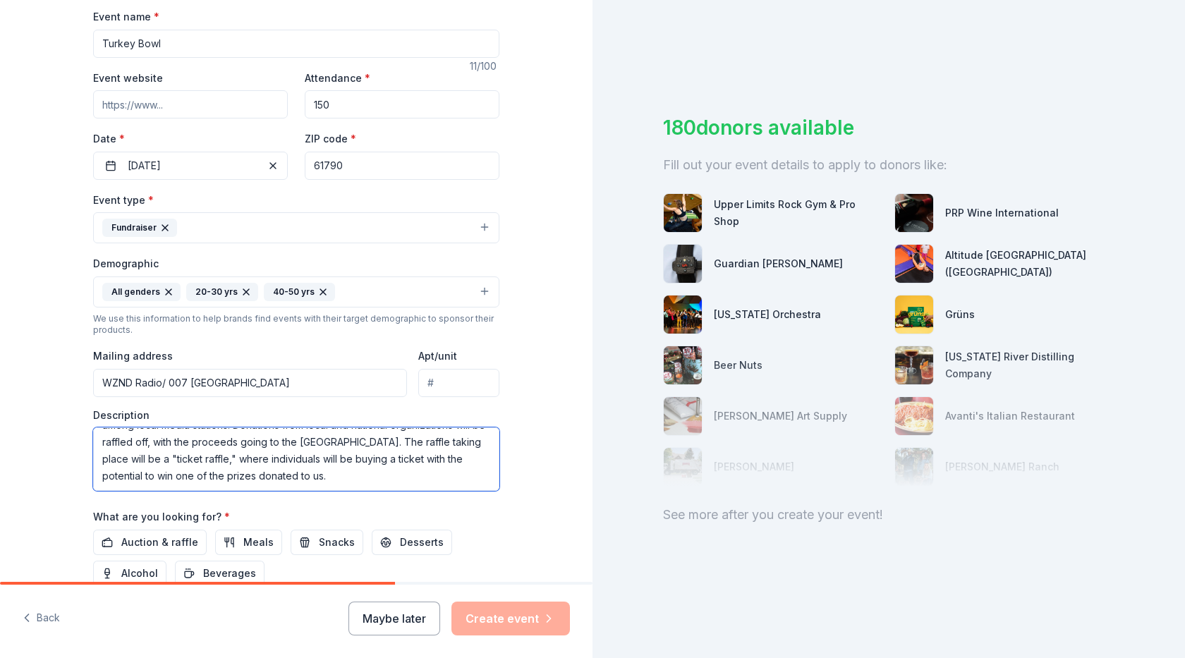
type textarea "We are hosting the 39th annual Turkey Bowl to raise money for the [US_STATE] St…"
click at [535, 463] on div "Tell us about your event. We'll find in-kind donations you can apply for. Event…" at bounding box center [296, 258] width 592 height 941
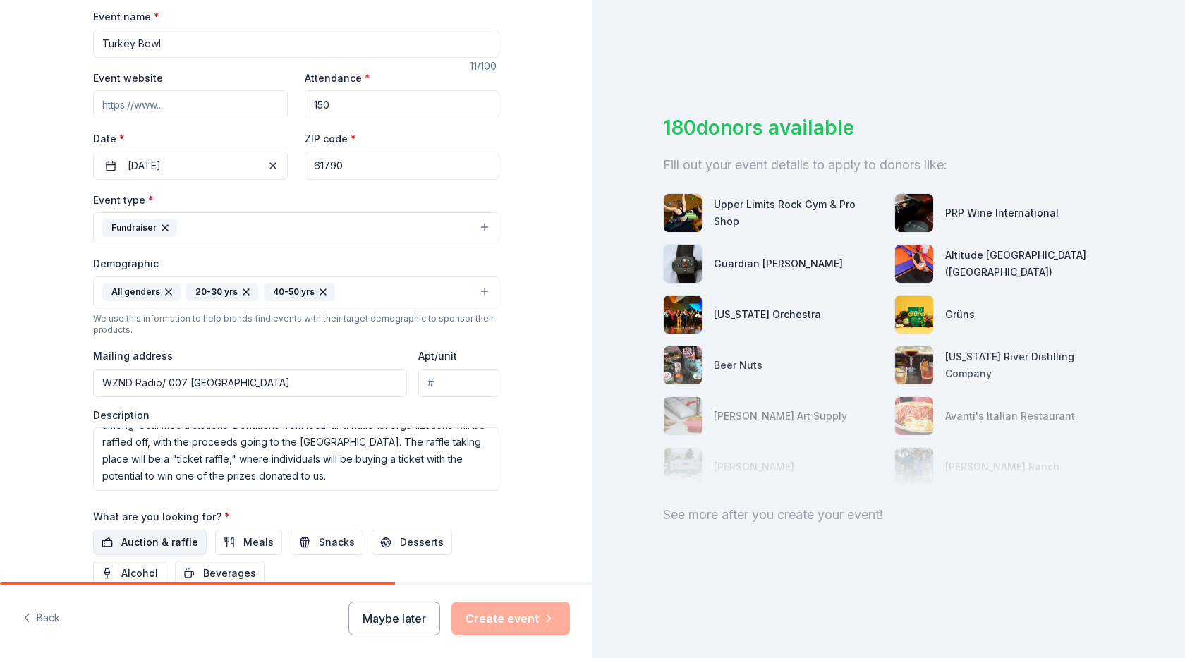
click at [154, 546] on span "Auction & raffle" at bounding box center [159, 542] width 77 height 17
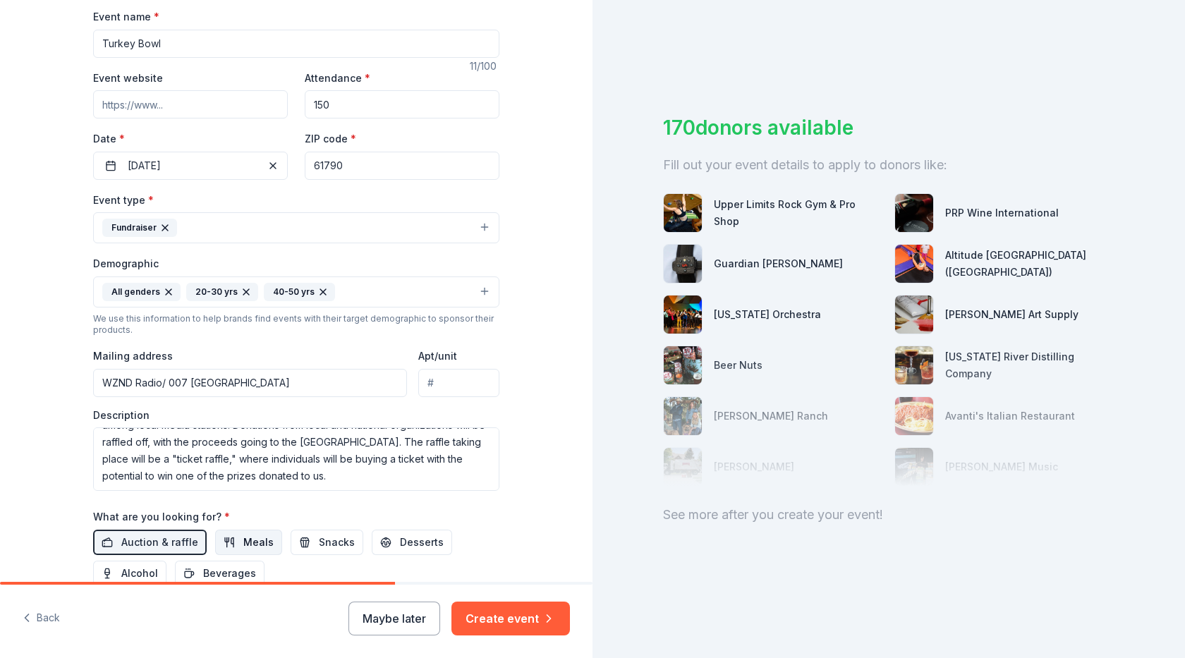
click at [243, 539] on span "Meals" at bounding box center [258, 542] width 30 height 17
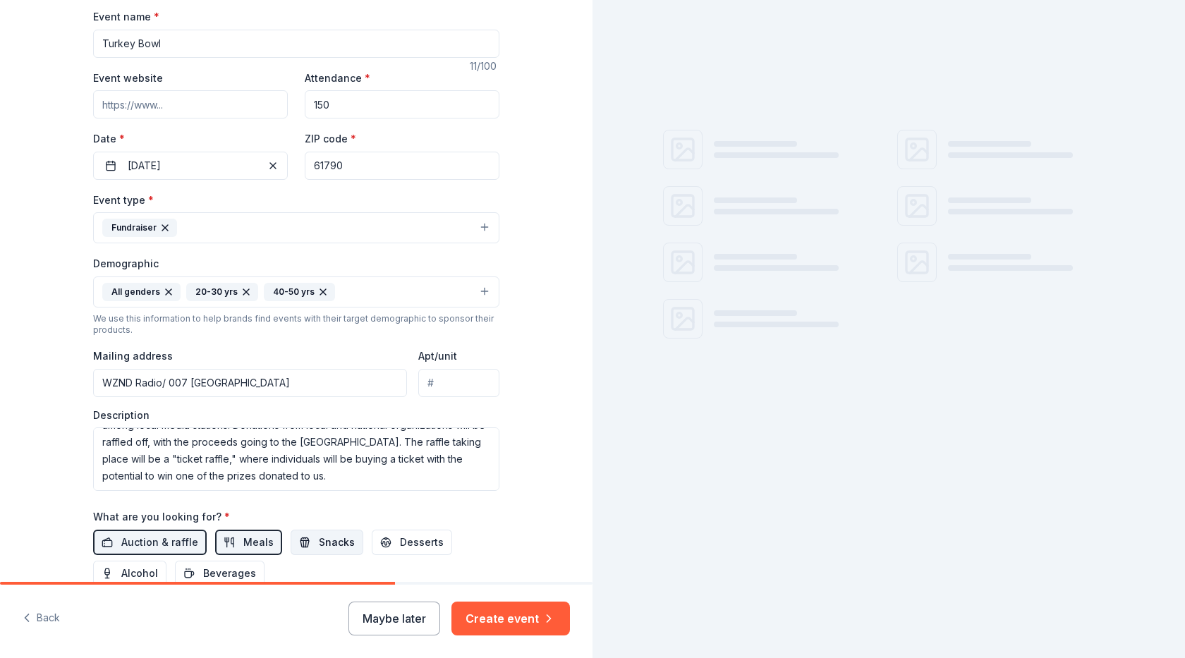
click at [296, 539] on button "Snacks" at bounding box center [326, 542] width 73 height 25
click at [400, 539] on span "Desserts" at bounding box center [422, 542] width 44 height 17
click at [243, 573] on span "Beverages" at bounding box center [229, 573] width 53 height 17
click at [135, 571] on span "Alcohol" at bounding box center [139, 573] width 37 height 17
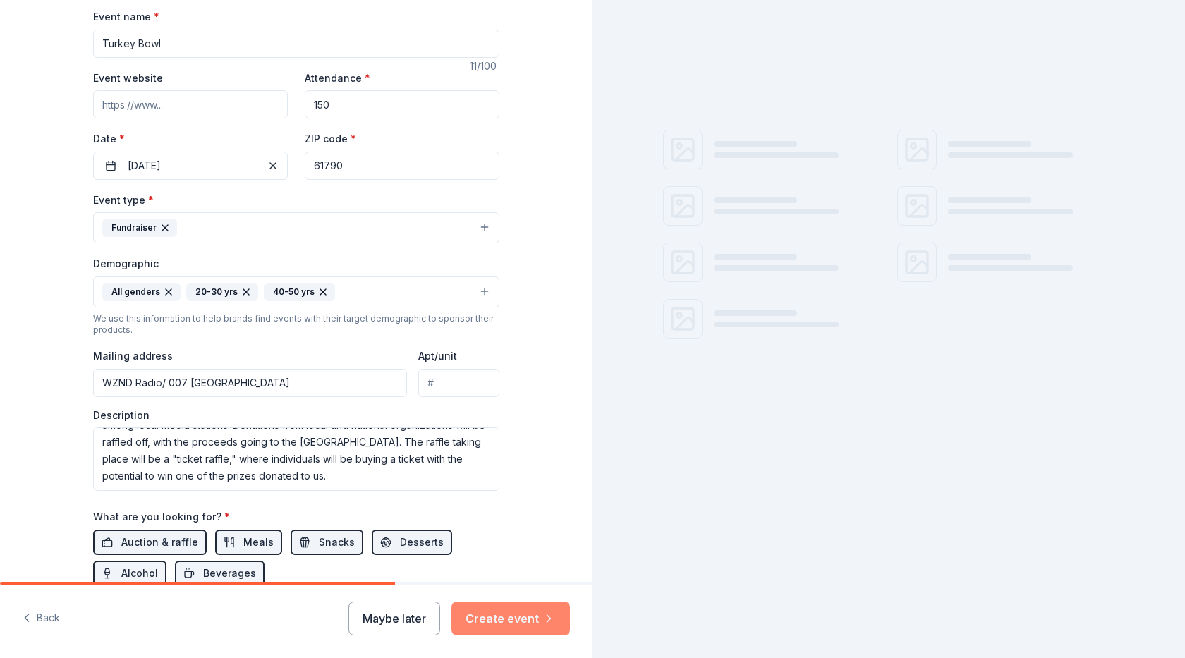
click at [484, 616] on button "Create event" at bounding box center [510, 618] width 118 height 34
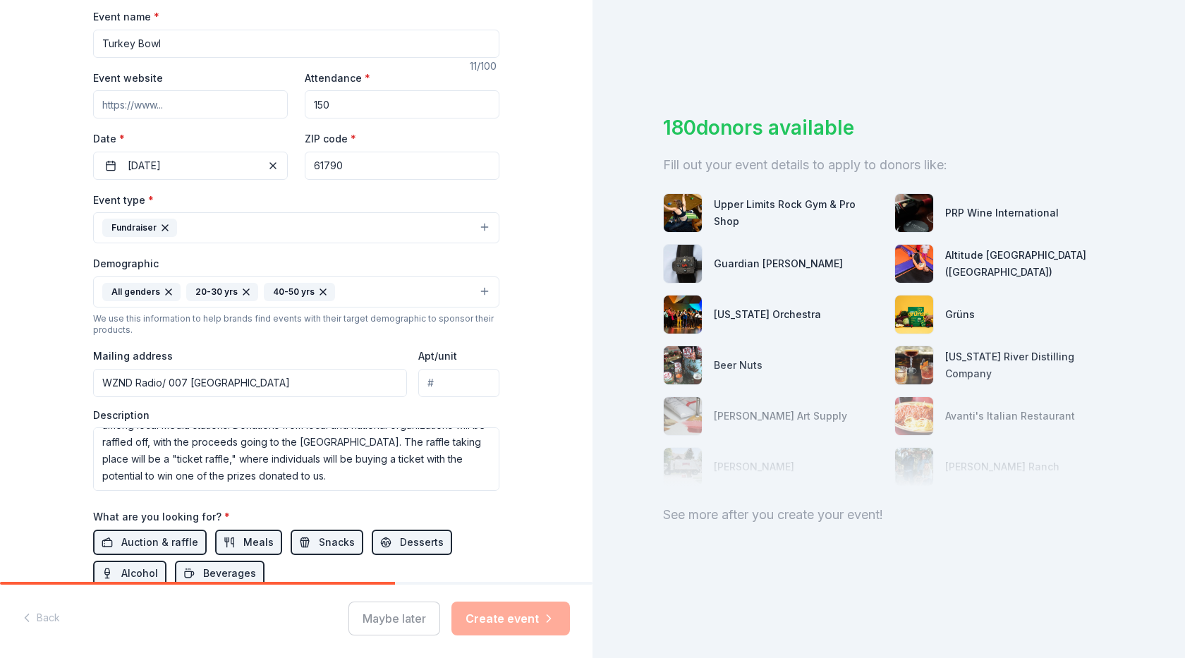
scroll to position [360, 0]
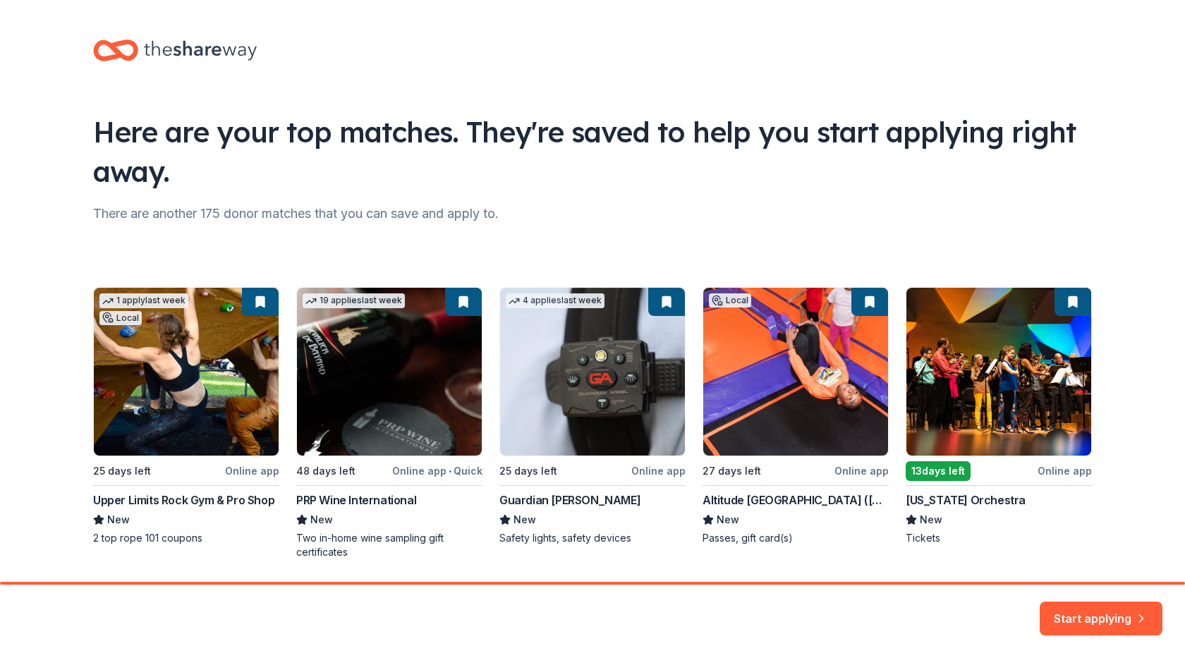
click at [212, 325] on div "1 apply last week Local 25 days left Online app Upper Limits Rock Gym & Pro Sho…" at bounding box center [592, 423] width 998 height 272
click at [200, 358] on div "1 apply last week Local 25 days left Online app Upper Limits Rock Gym & Pro Sho…" at bounding box center [592, 423] width 998 height 272
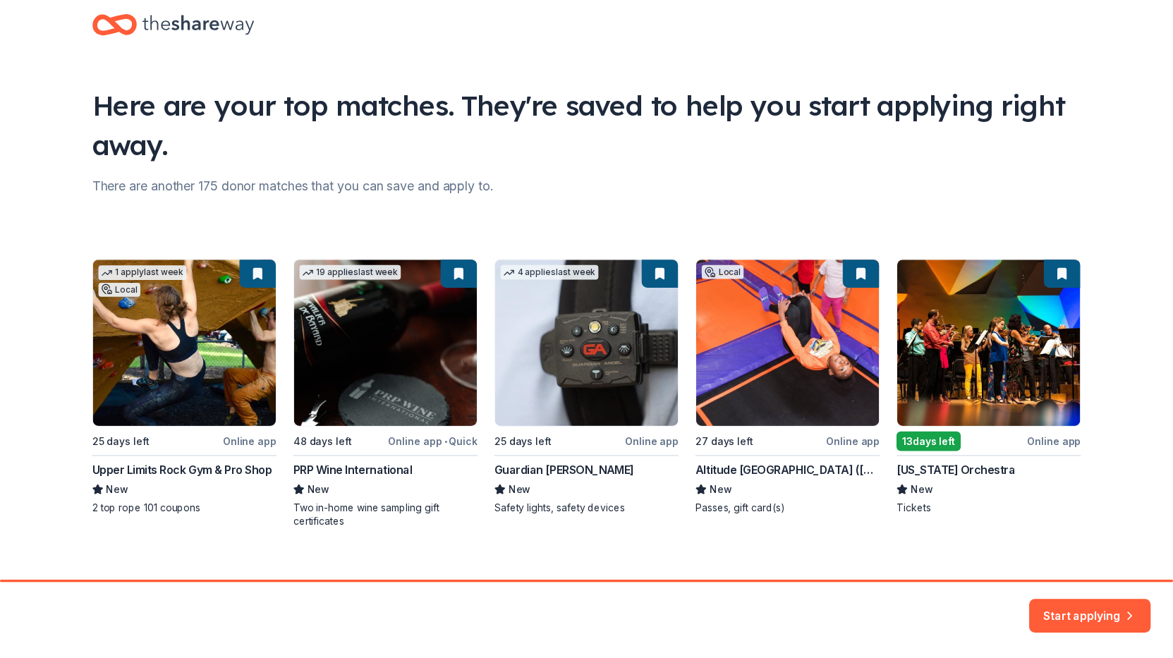
scroll to position [45, 0]
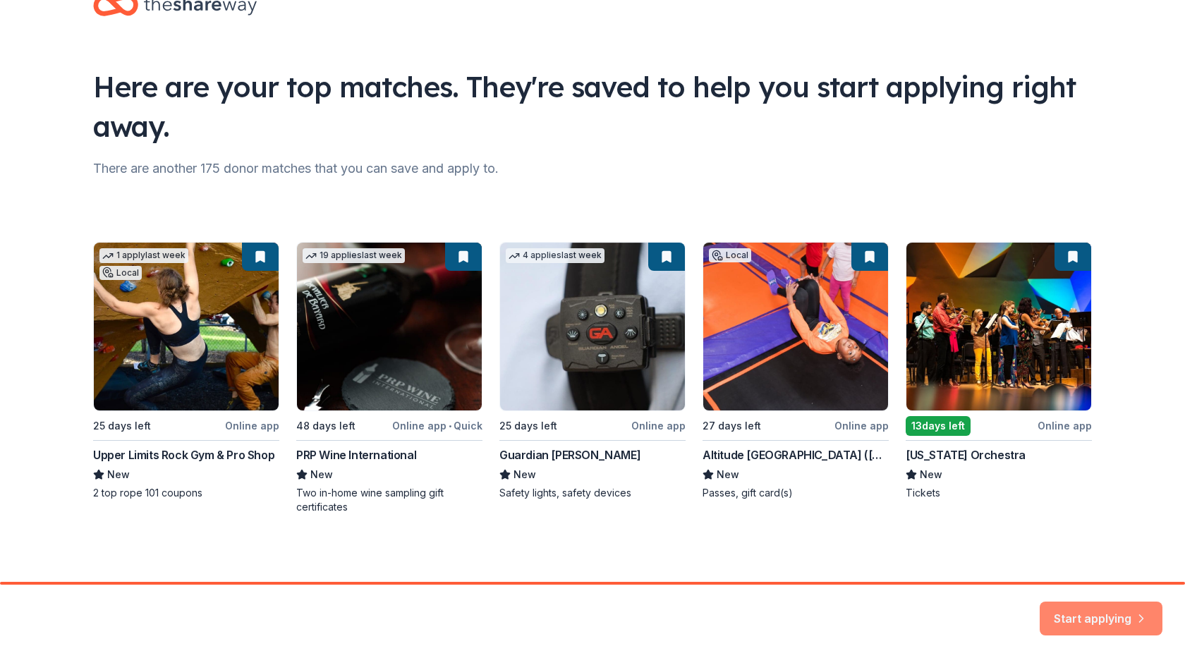
click at [1060, 618] on button "Start applying" at bounding box center [1100, 610] width 123 height 34
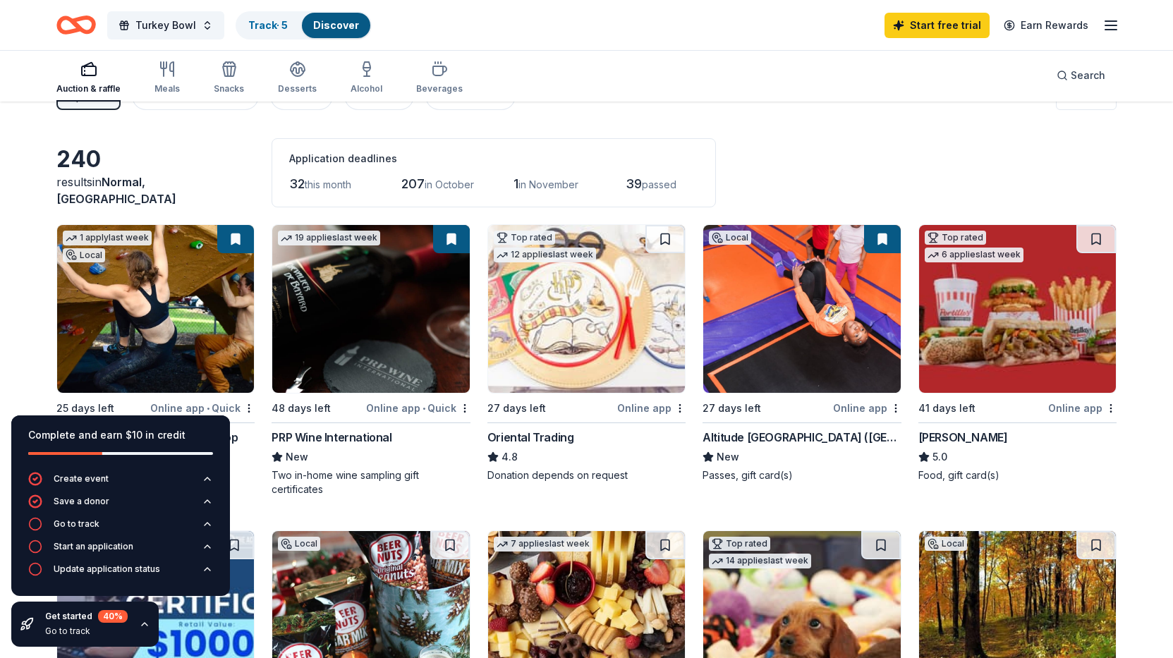
scroll to position [71, 0]
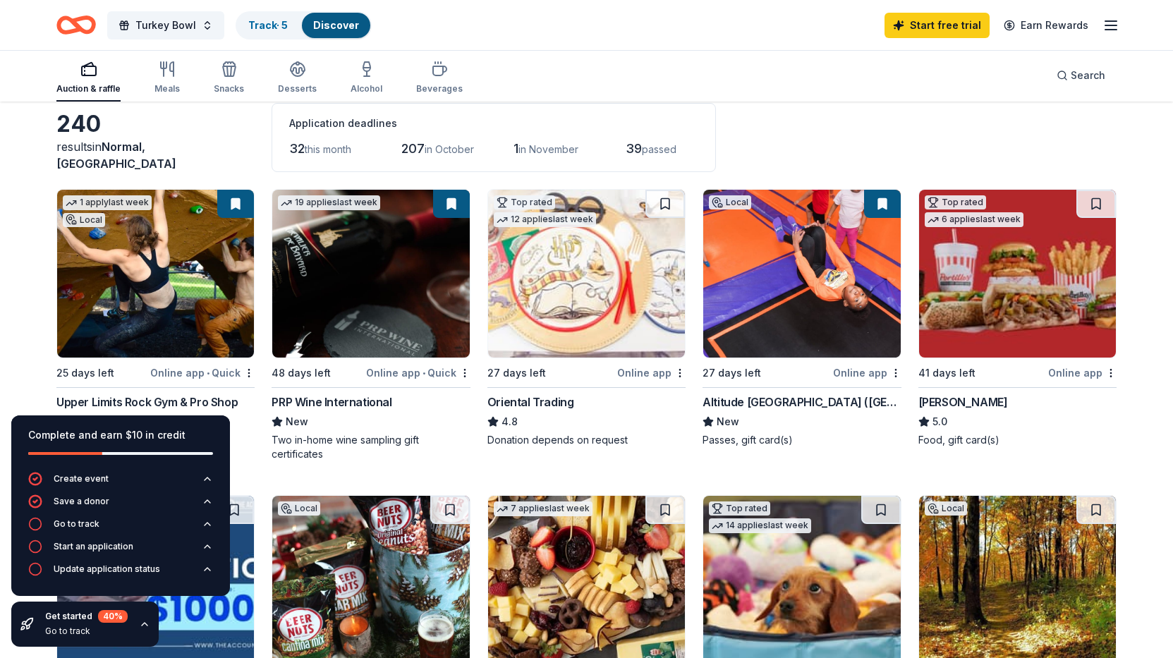
click at [157, 228] on div "1 apply last week Local" at bounding box center [107, 210] width 100 height 40
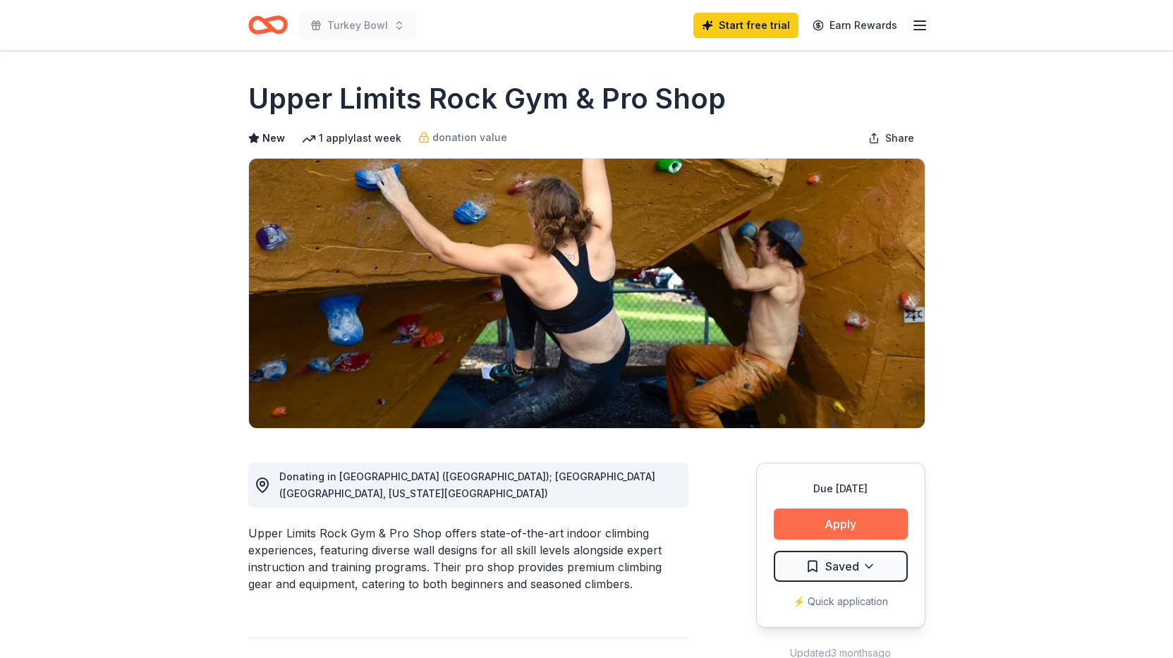
click at [845, 522] on button "Apply" at bounding box center [840, 523] width 134 height 31
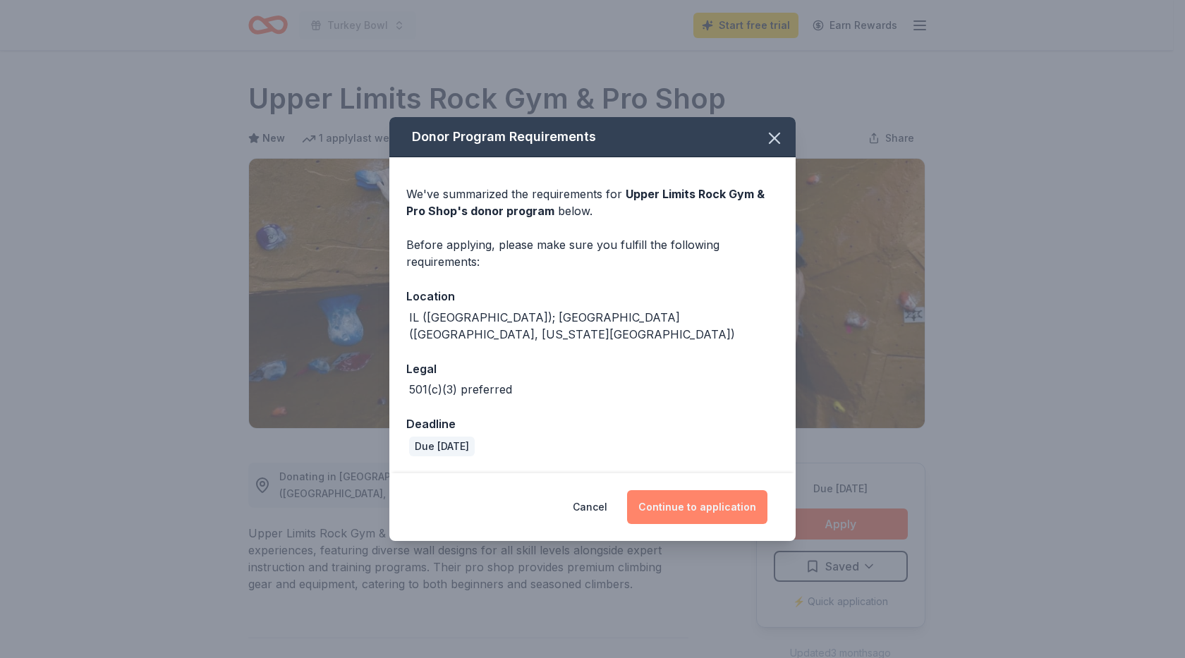
click at [669, 491] on button "Continue to application" at bounding box center [697, 507] width 140 height 34
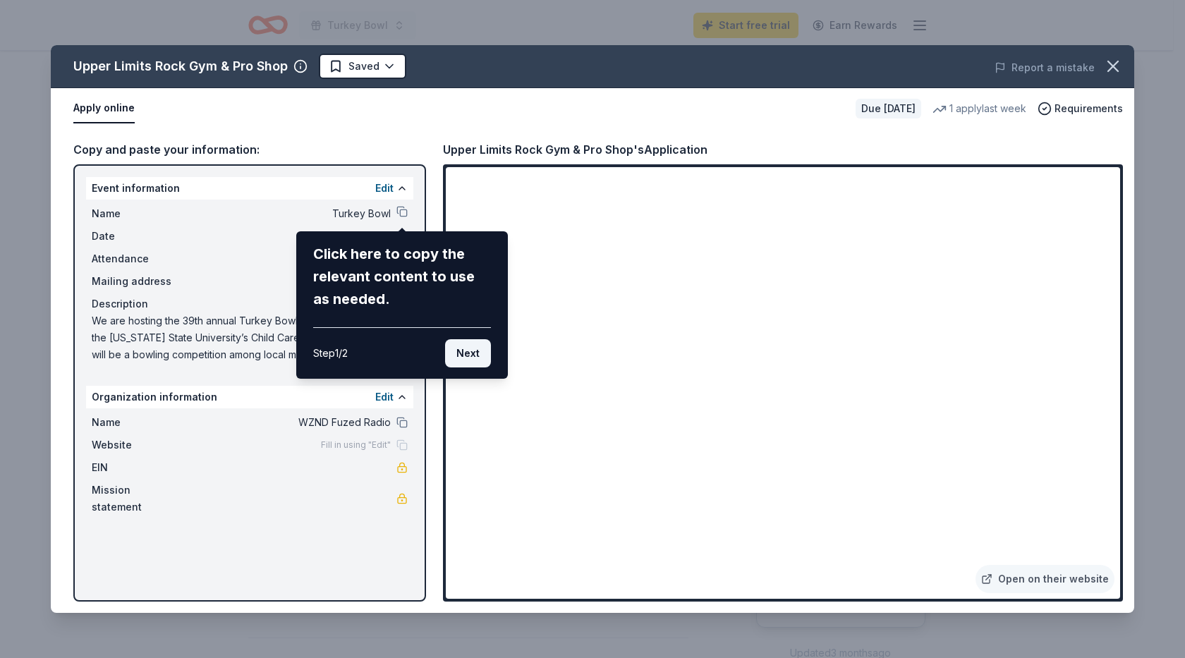
click at [460, 352] on button "Next" at bounding box center [468, 353] width 46 height 28
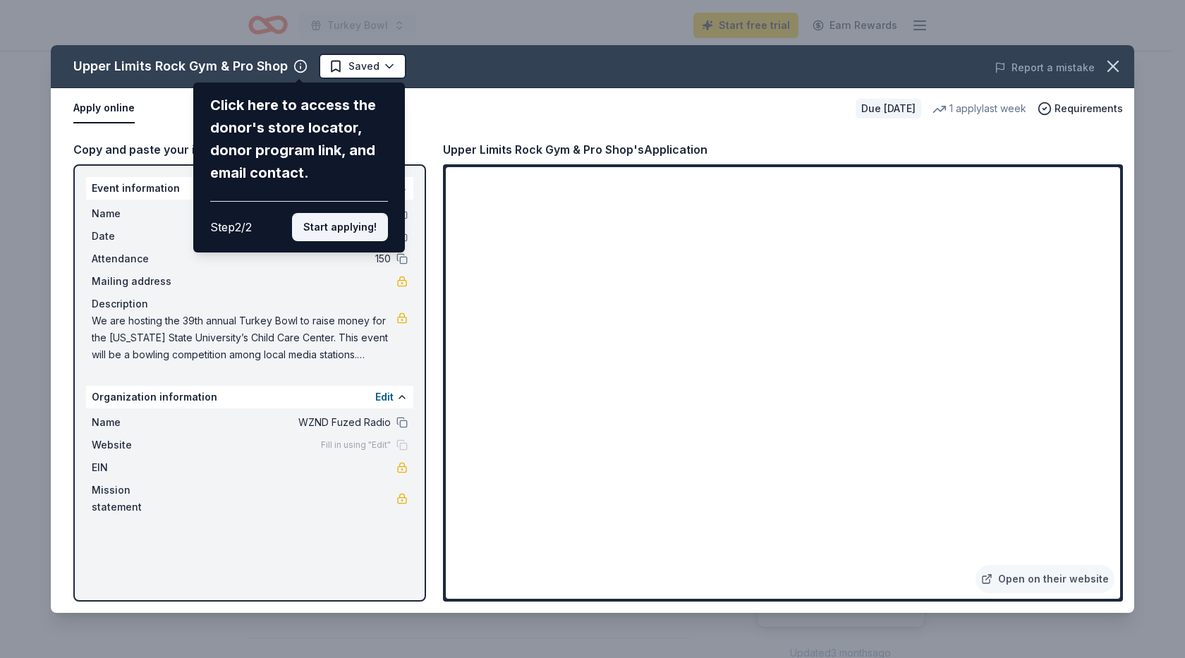
click at [335, 213] on button "Start applying!" at bounding box center [340, 227] width 96 height 28
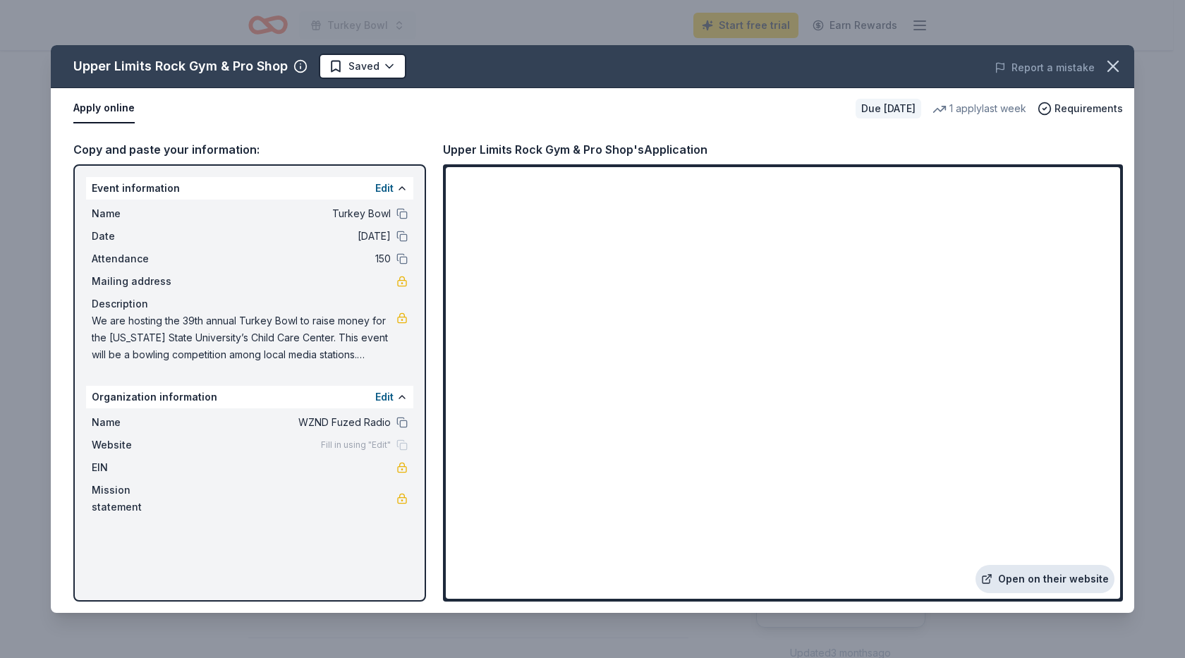
click at [1042, 582] on link "Open on their website" at bounding box center [1044, 579] width 139 height 28
click at [1122, 75] on span at bounding box center [1112, 66] width 31 height 31
click at [1114, 73] on icon "button" at bounding box center [1113, 66] width 20 height 20
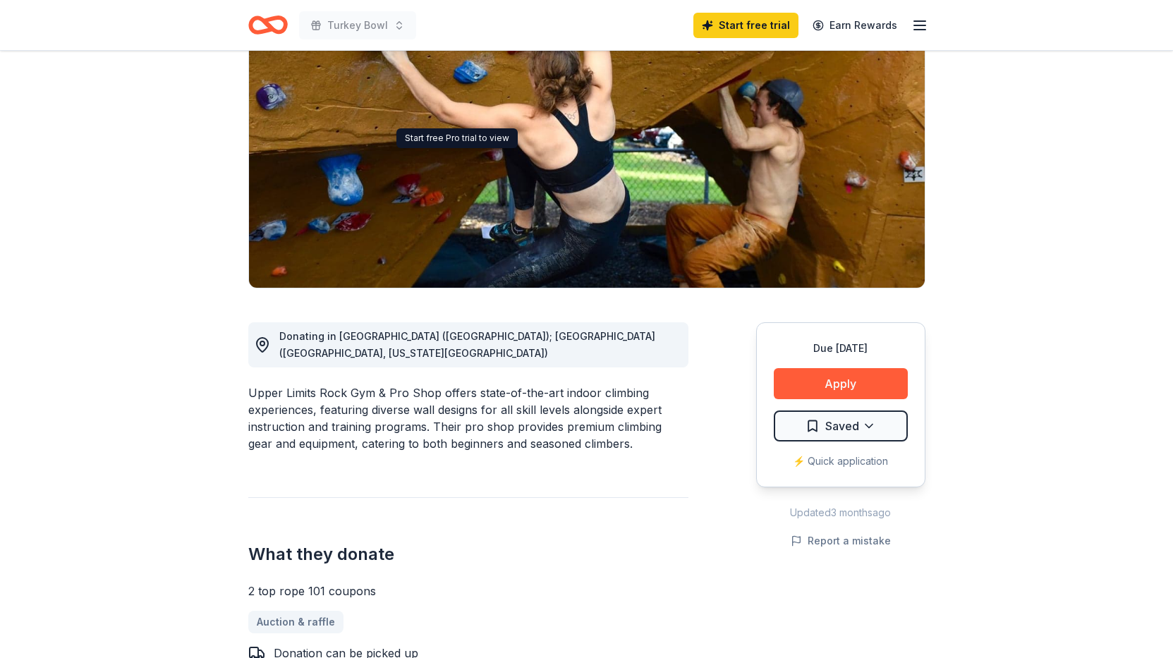
scroll to position [564, 0]
